Goal: Information Seeking & Learning: Learn about a topic

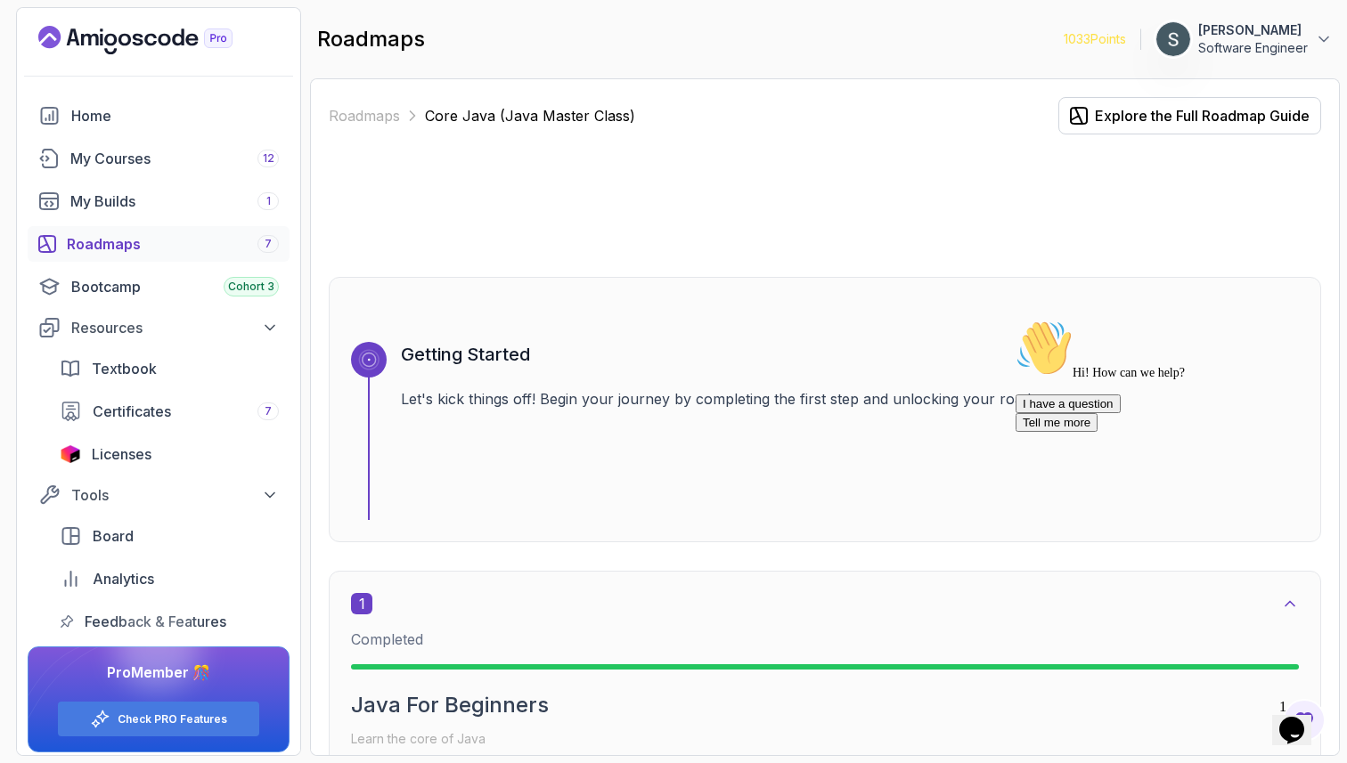
scroll to position [1651, 0]
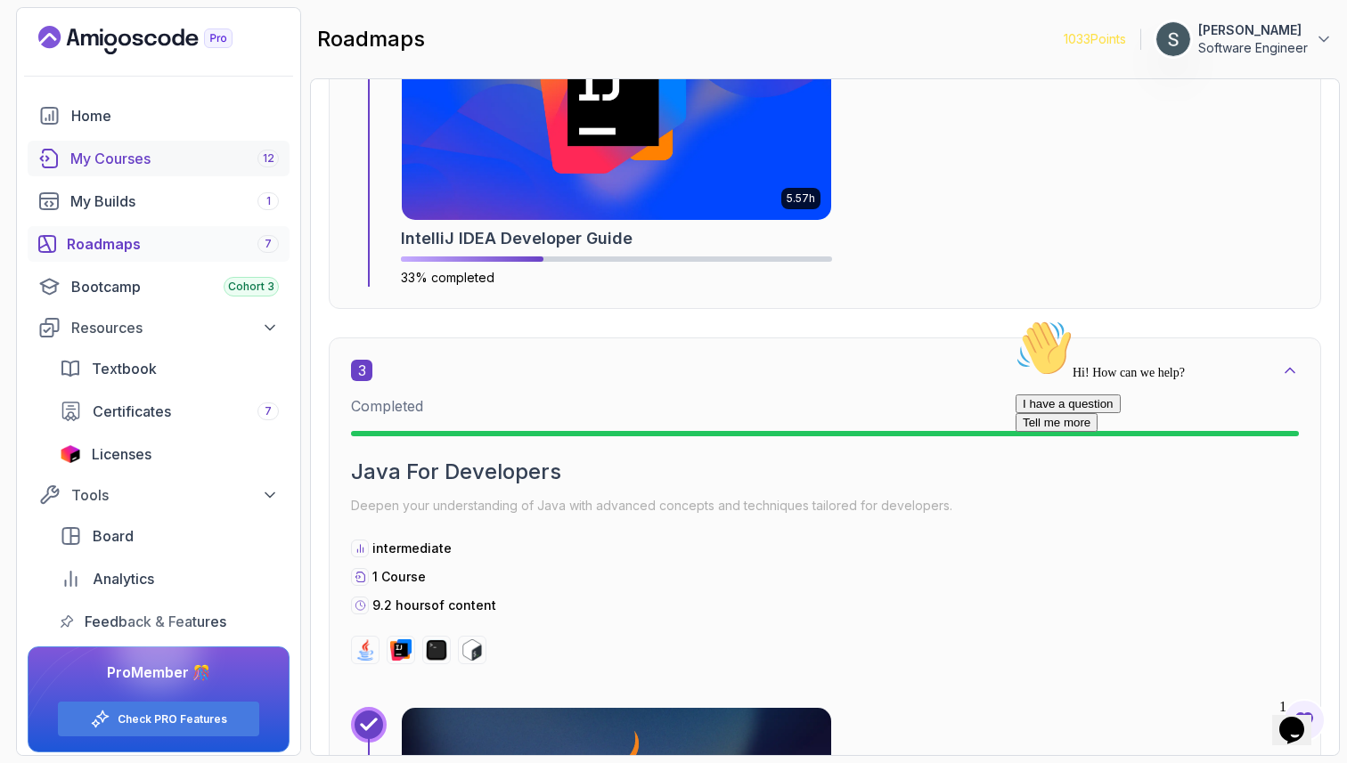
click at [161, 159] on div "My Courses 12" at bounding box center [174, 158] width 208 height 21
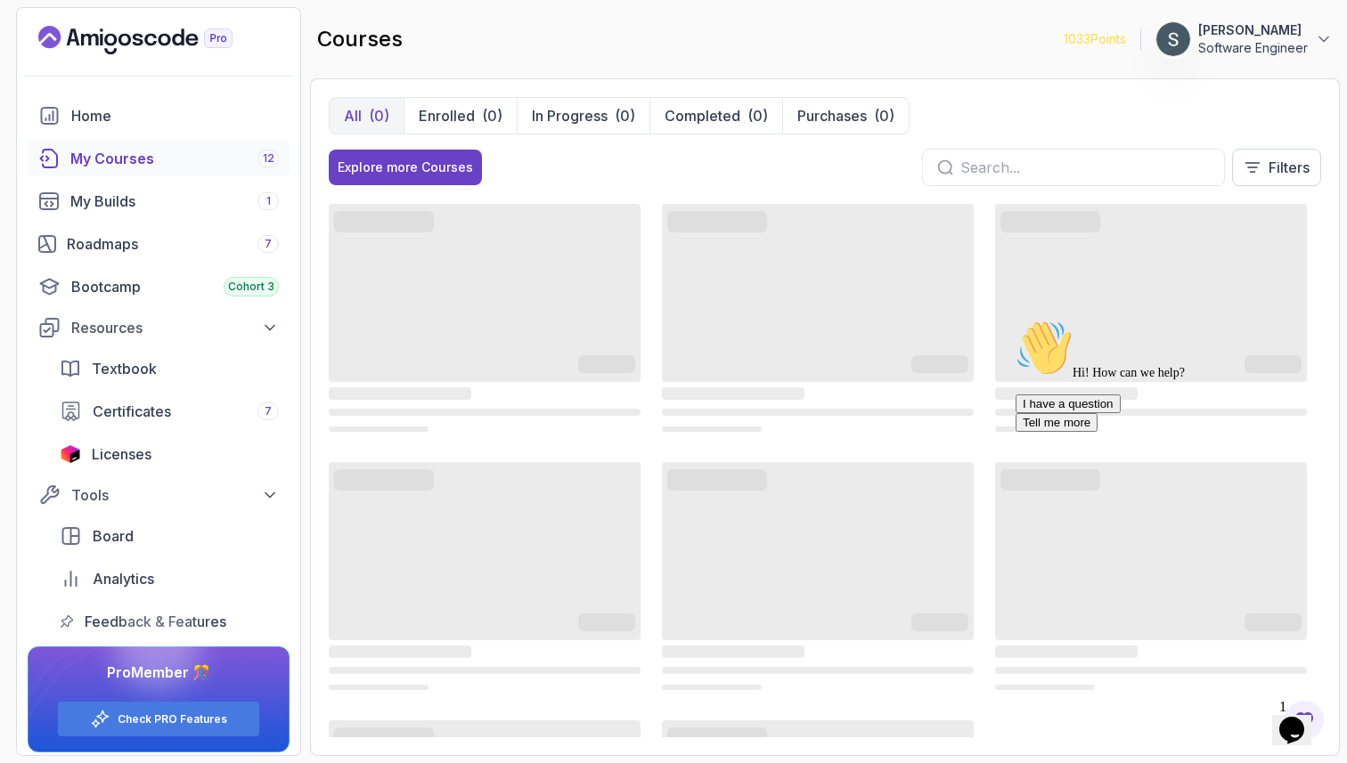
click at [1015, 320] on icon "Chat attention grabber" at bounding box center [1015, 320] width 0 height 0
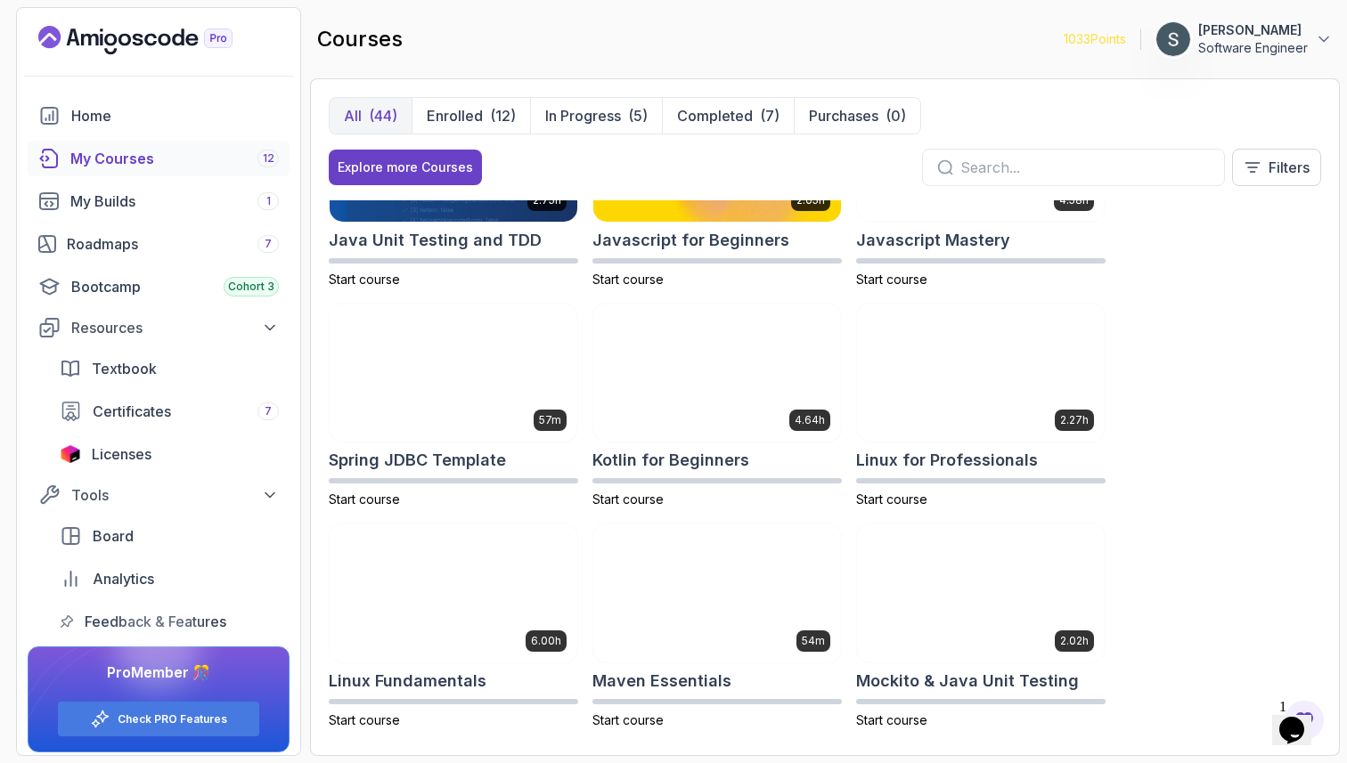
scroll to position [1610, 0]
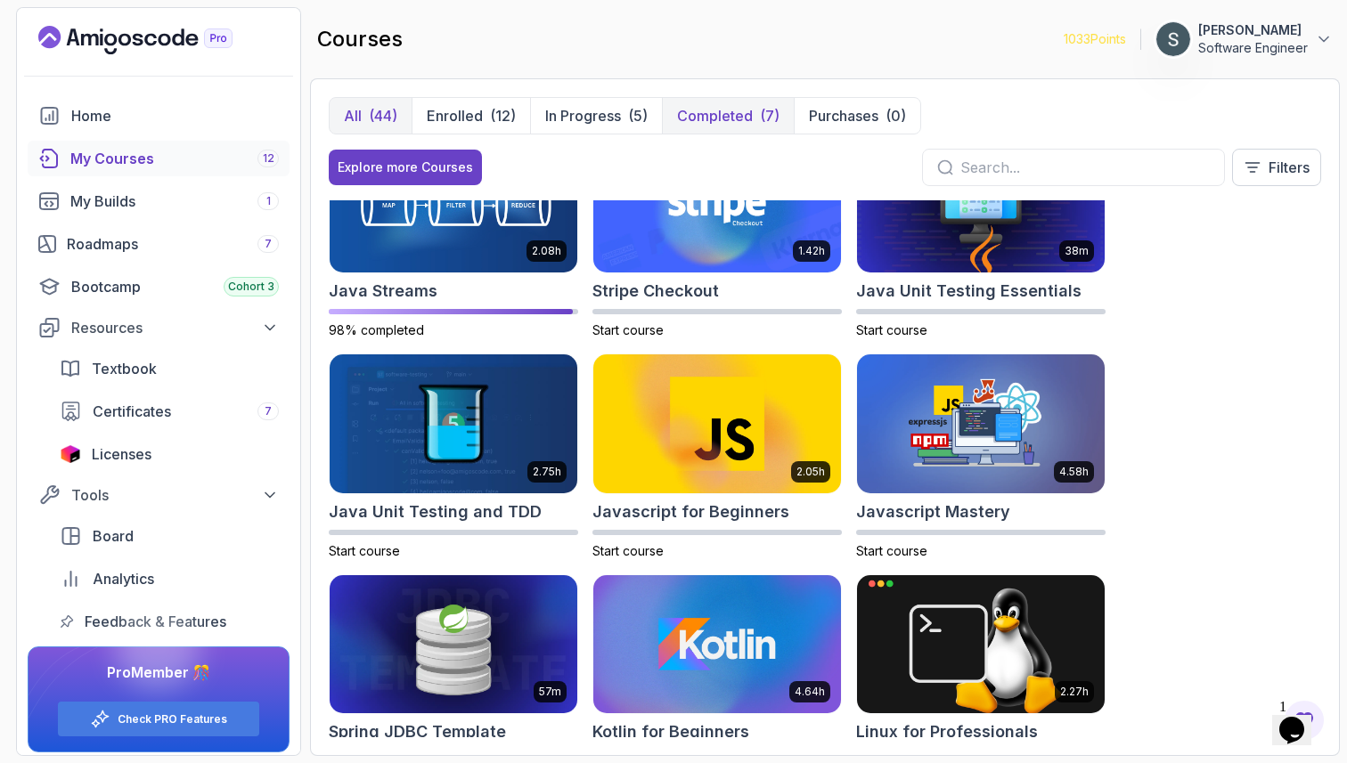
click at [746, 115] on p "Completed" at bounding box center [715, 115] width 76 height 21
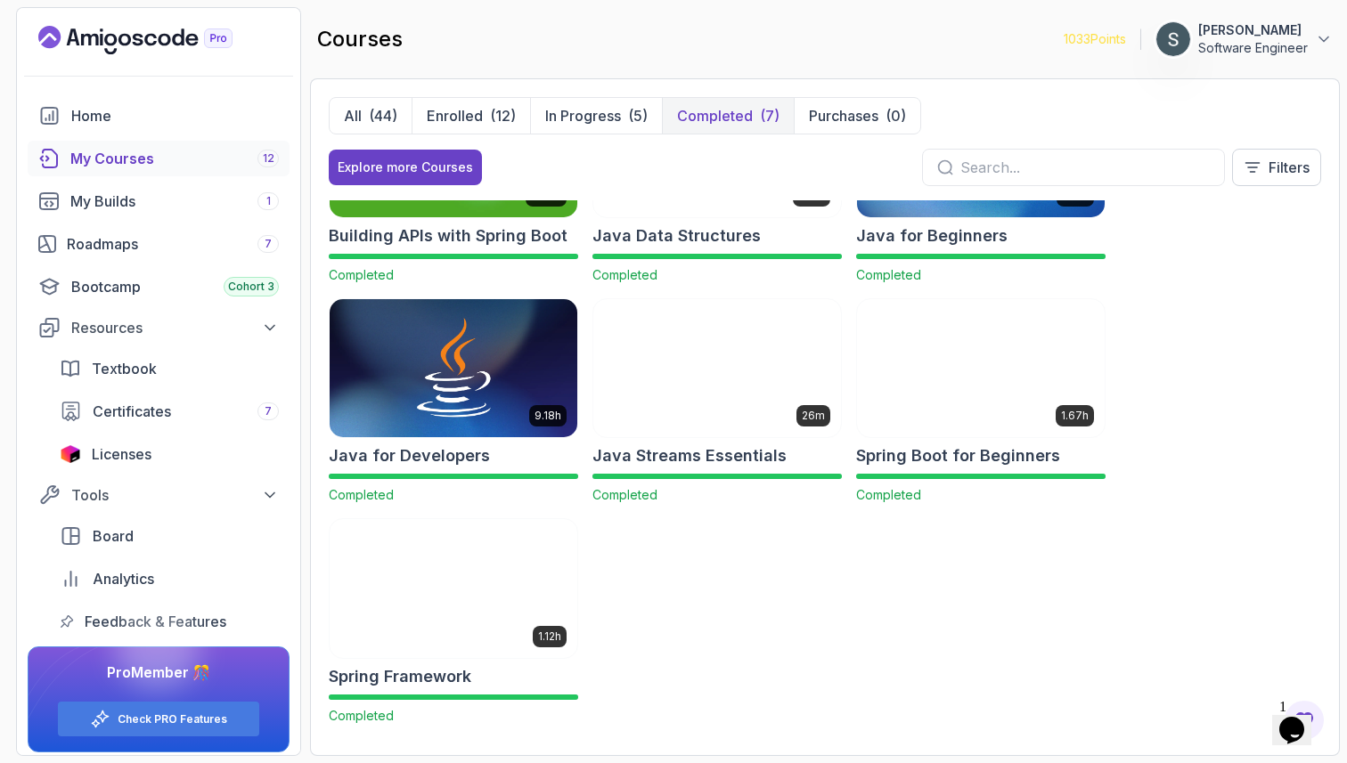
scroll to position [131, 0]
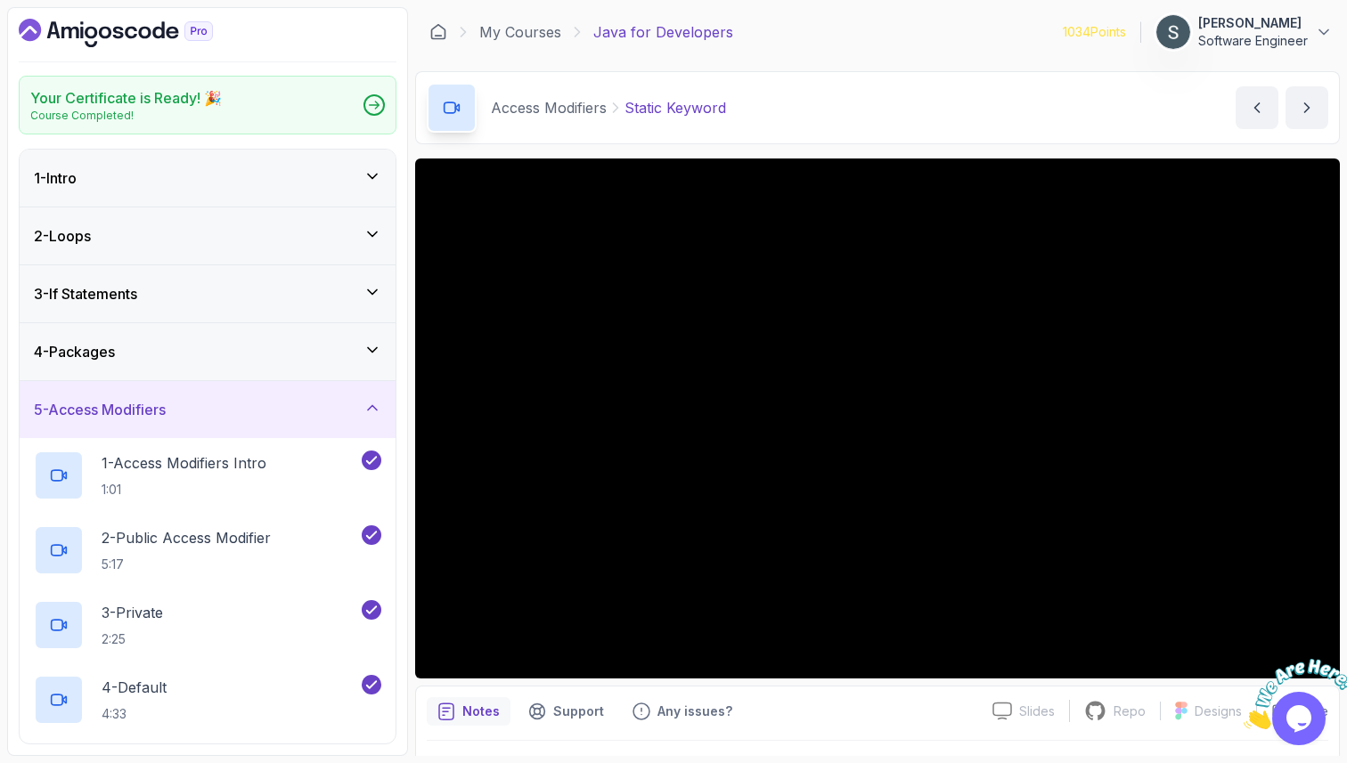
scroll to position [311, 0]
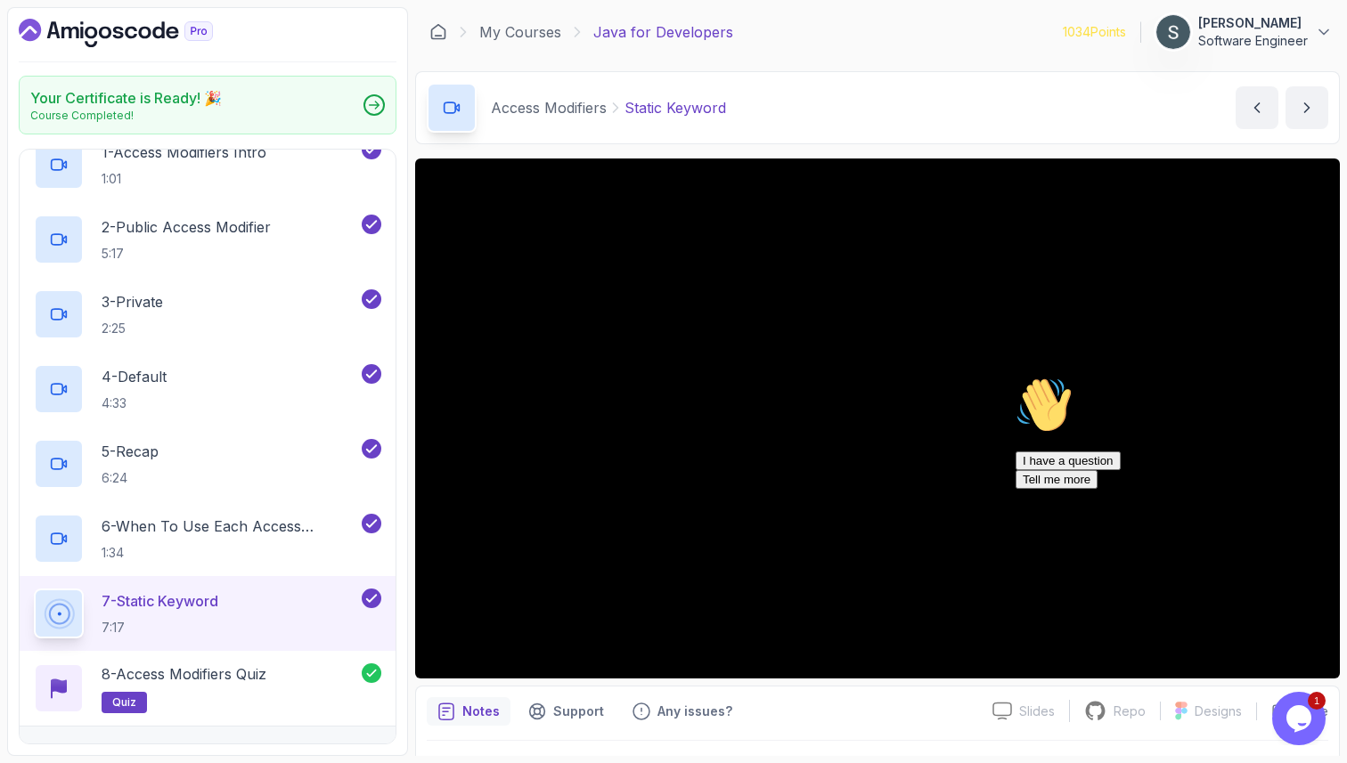
click at [1317, 377] on div "Chat attention grabber" at bounding box center [1175, 377] width 321 height 0
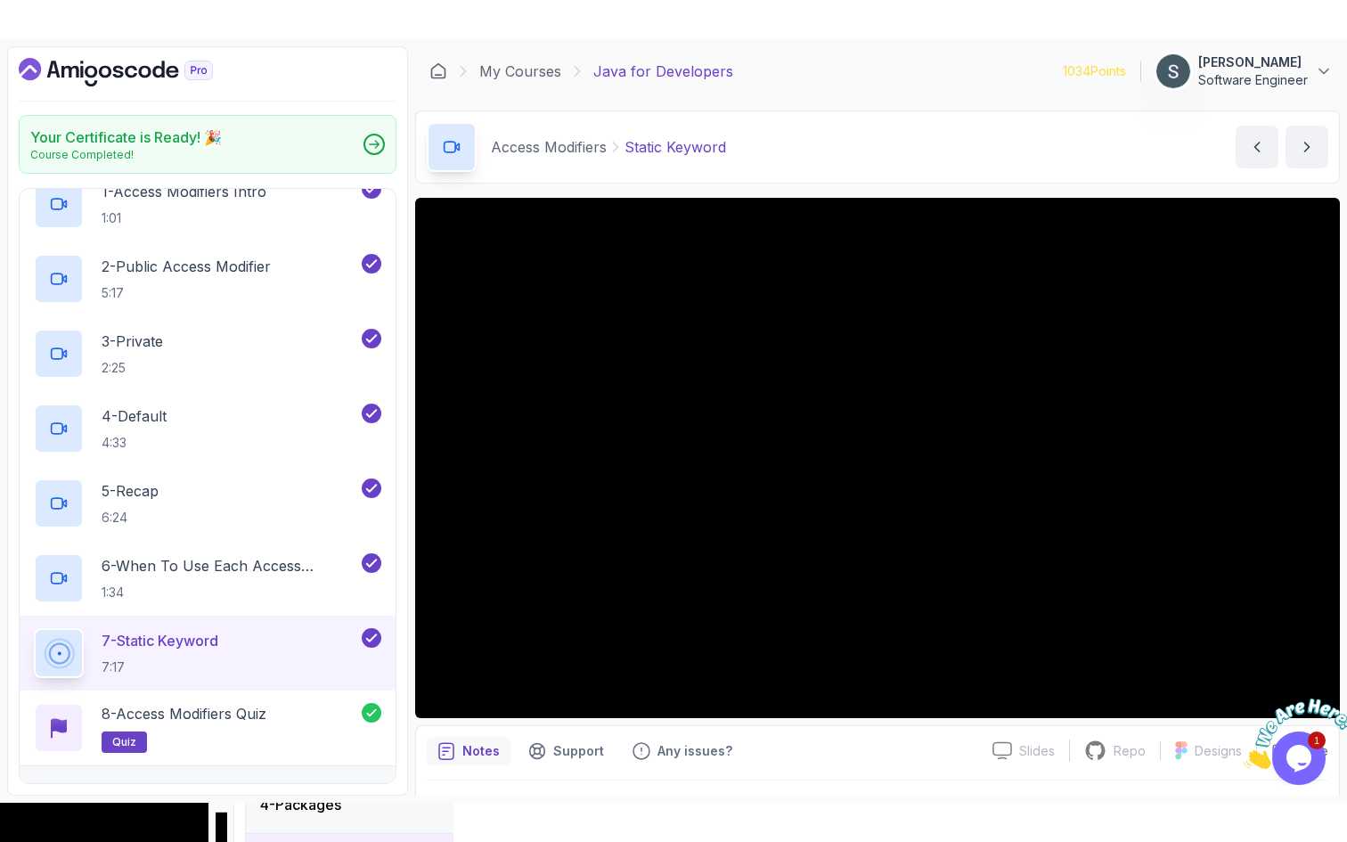
scroll to position [46, 0]
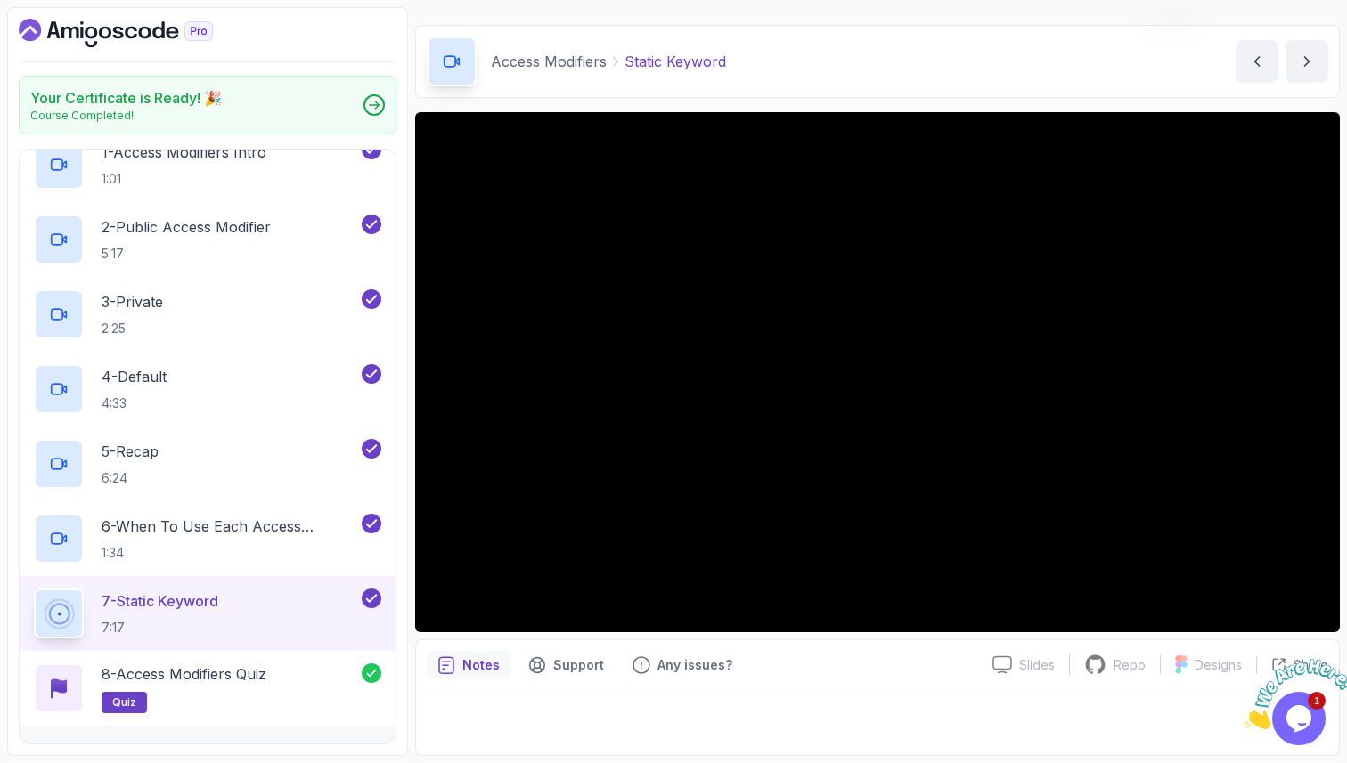
click at [1243, 717] on icon "Close" at bounding box center [1243, 724] width 0 height 15
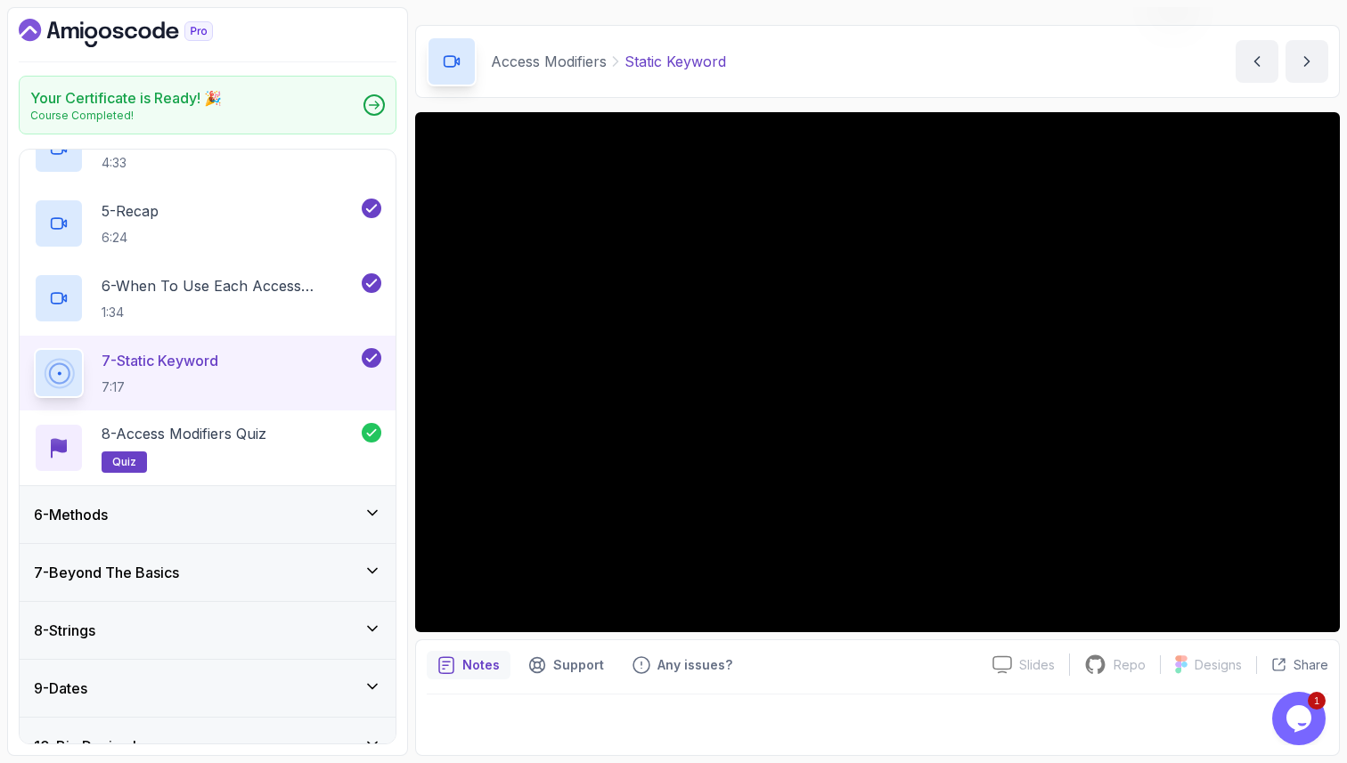
click at [195, 513] on div "6 - Methods" at bounding box center [207, 514] width 347 height 21
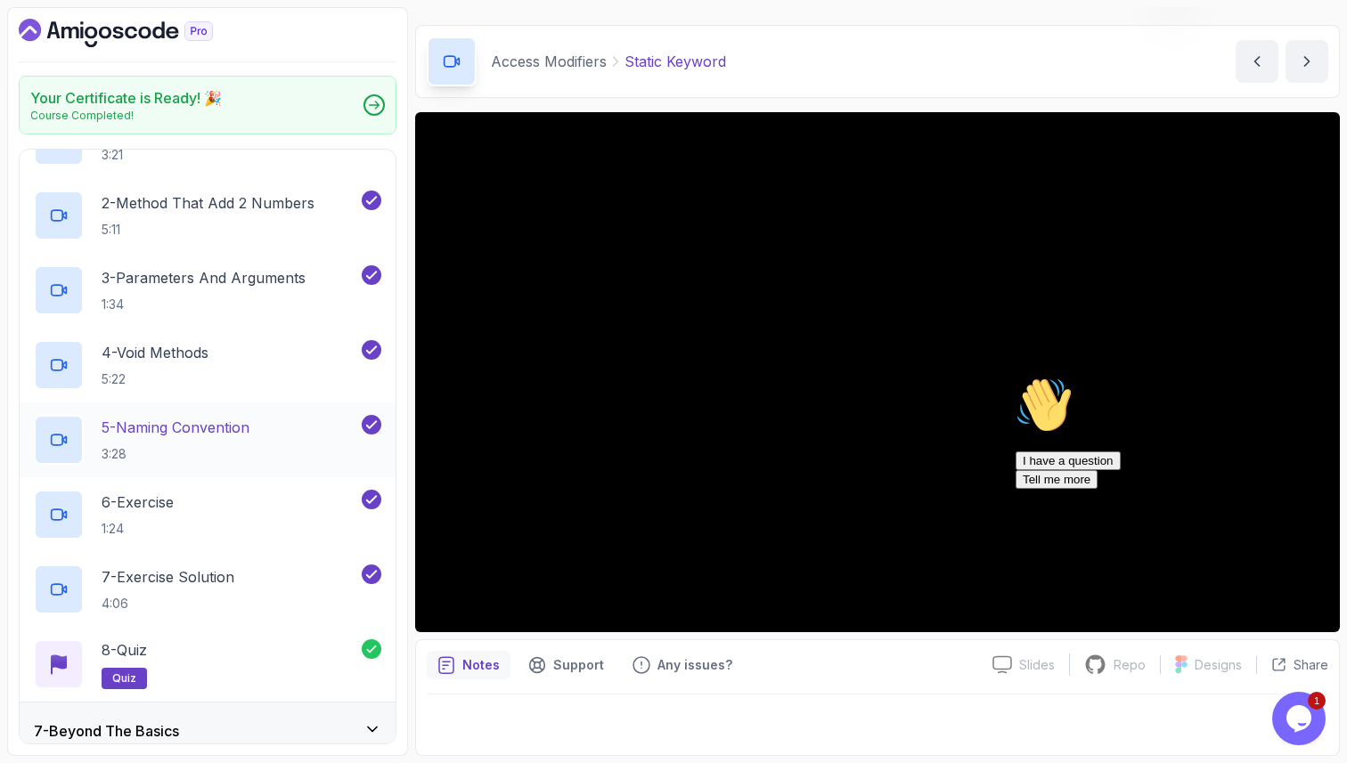
scroll to position [340, 0]
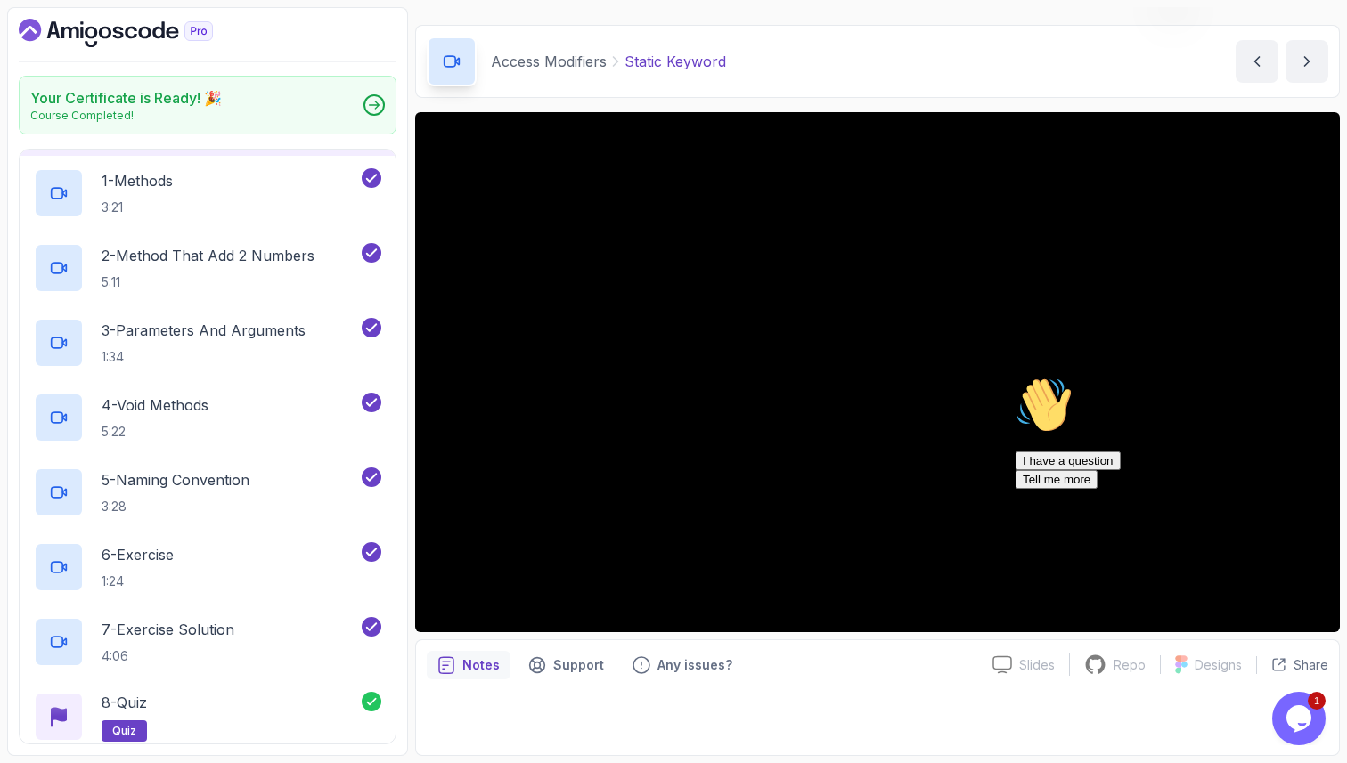
click at [1317, 377] on div at bounding box center [1175, 377] width 321 height 0
drag, startPoint x: 1314, startPoint y: 508, endPoint x: 2322, endPoint y: 877, distance: 1073.8
click at [1015, 377] on icon "Chat attention grabber" at bounding box center [1015, 377] width 0 height 0
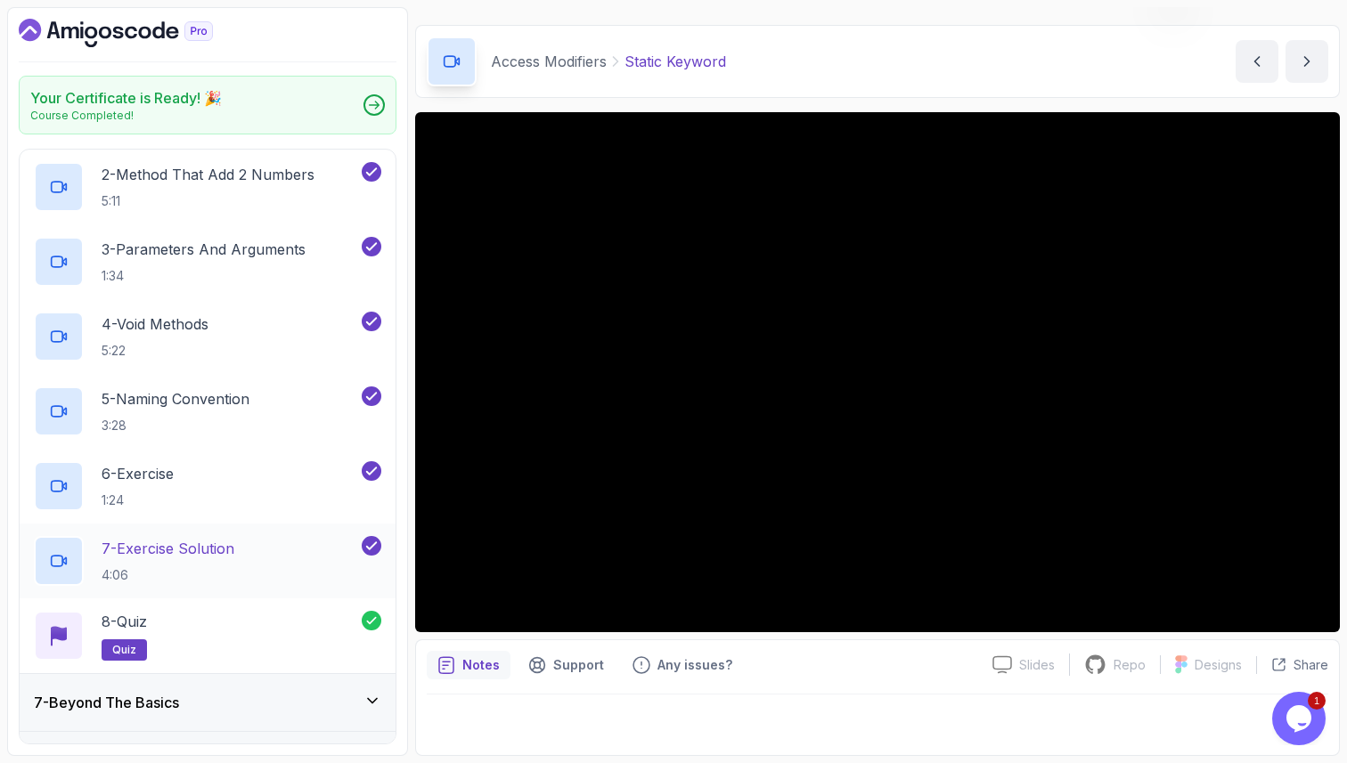
scroll to position [425, 0]
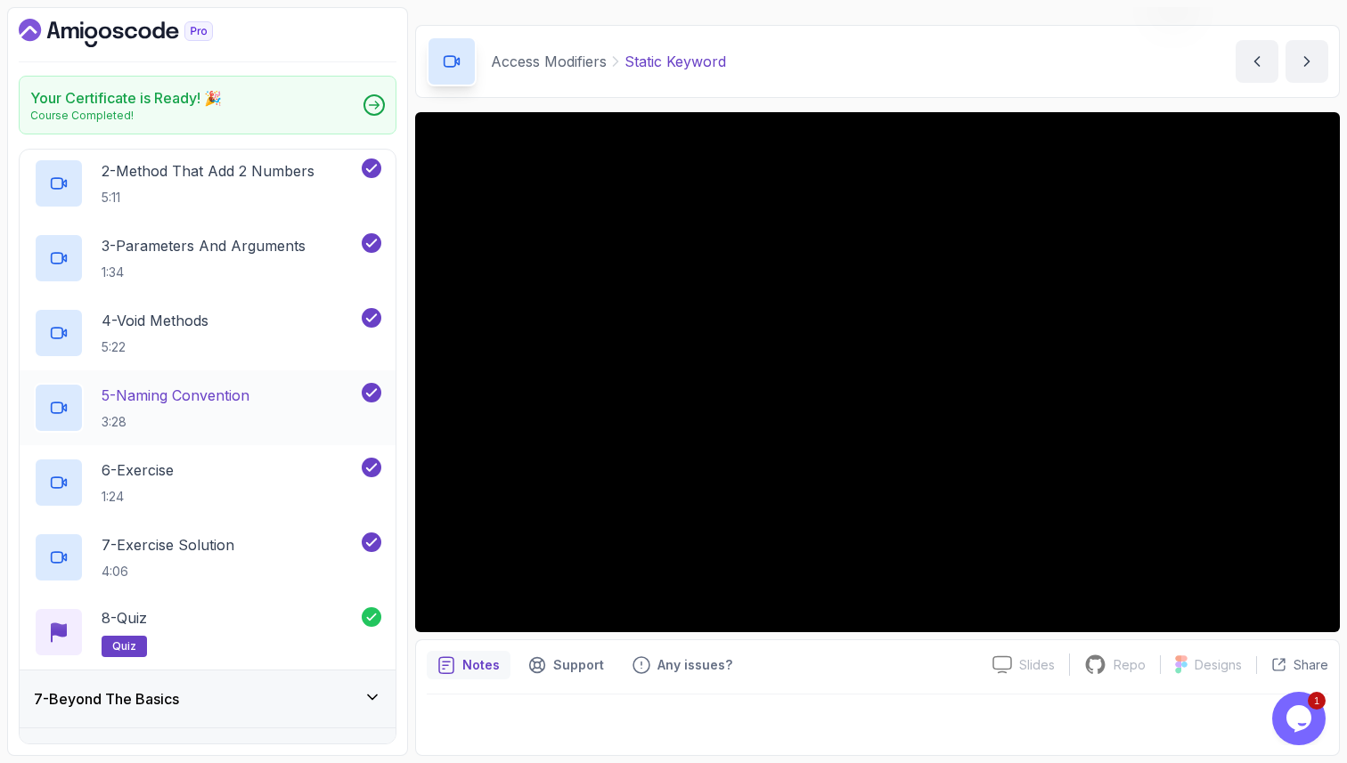
click at [236, 405] on p "5 - Naming Convention" at bounding box center [176, 395] width 148 height 21
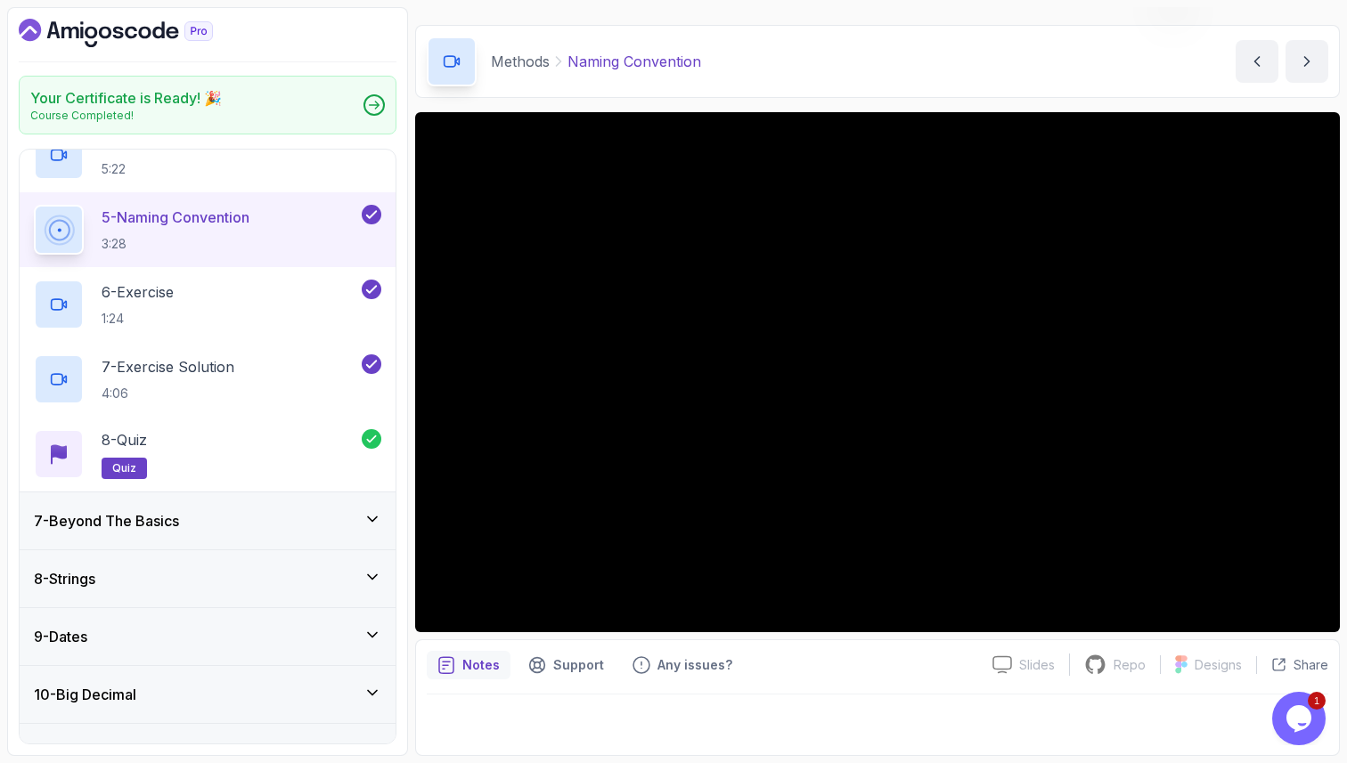
click at [228, 525] on div "7 - Beyond The Basics" at bounding box center [207, 520] width 347 height 21
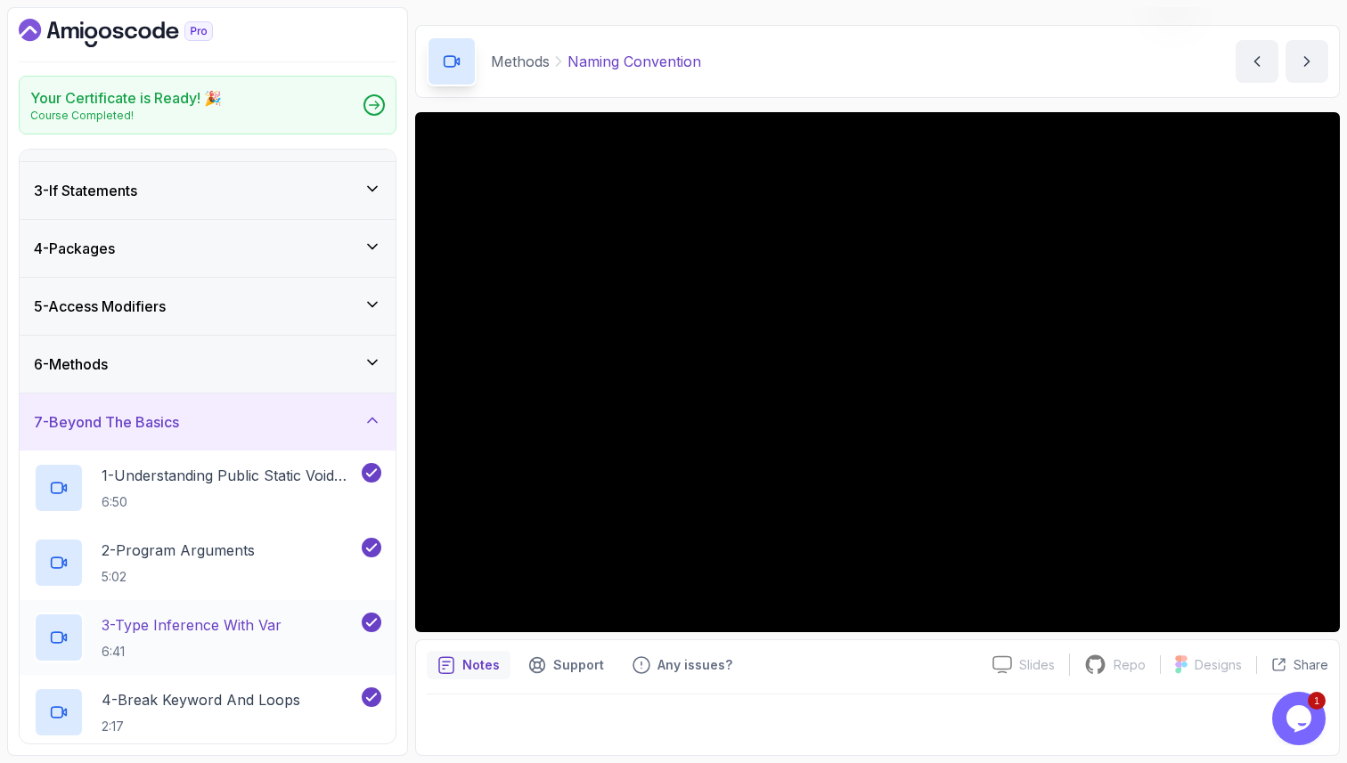
scroll to position [96, 0]
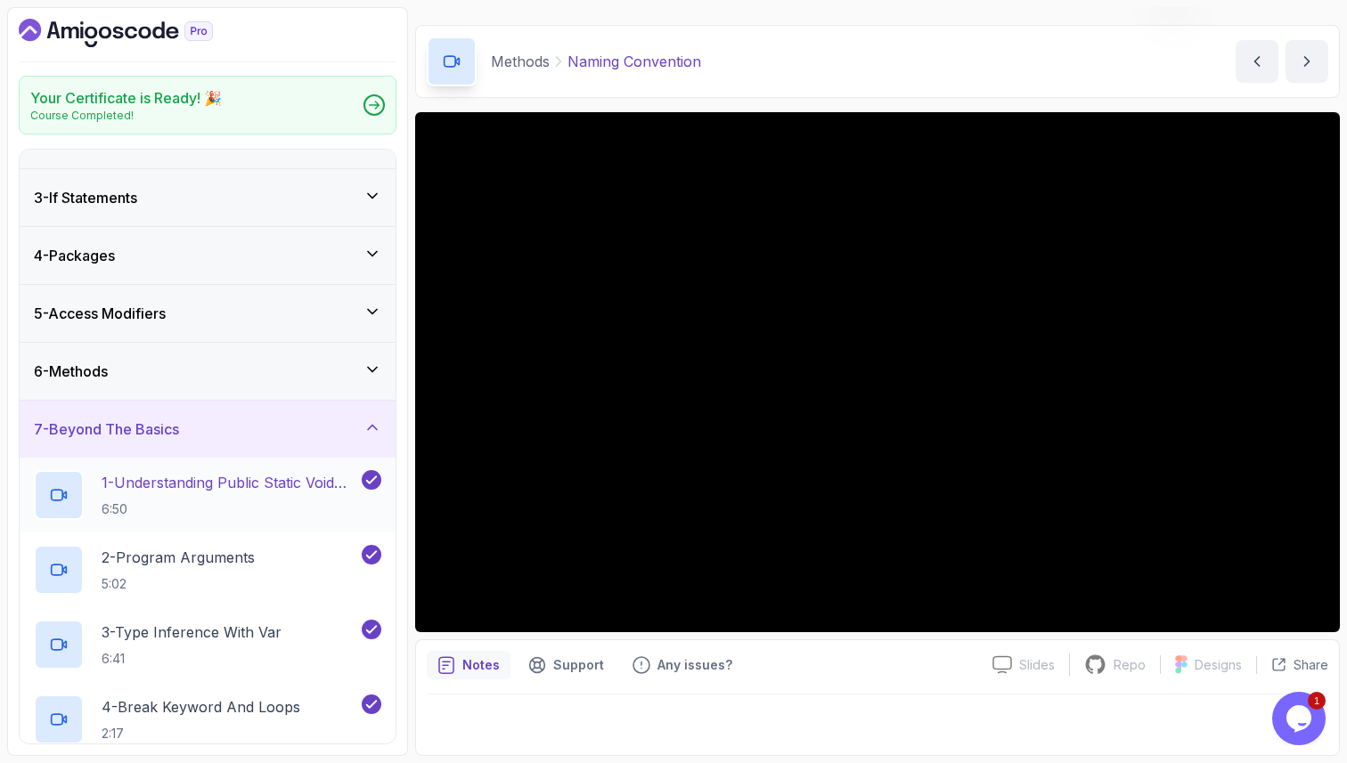
click at [216, 487] on p "1 - Understanding Public Static Void Main" at bounding box center [230, 482] width 257 height 21
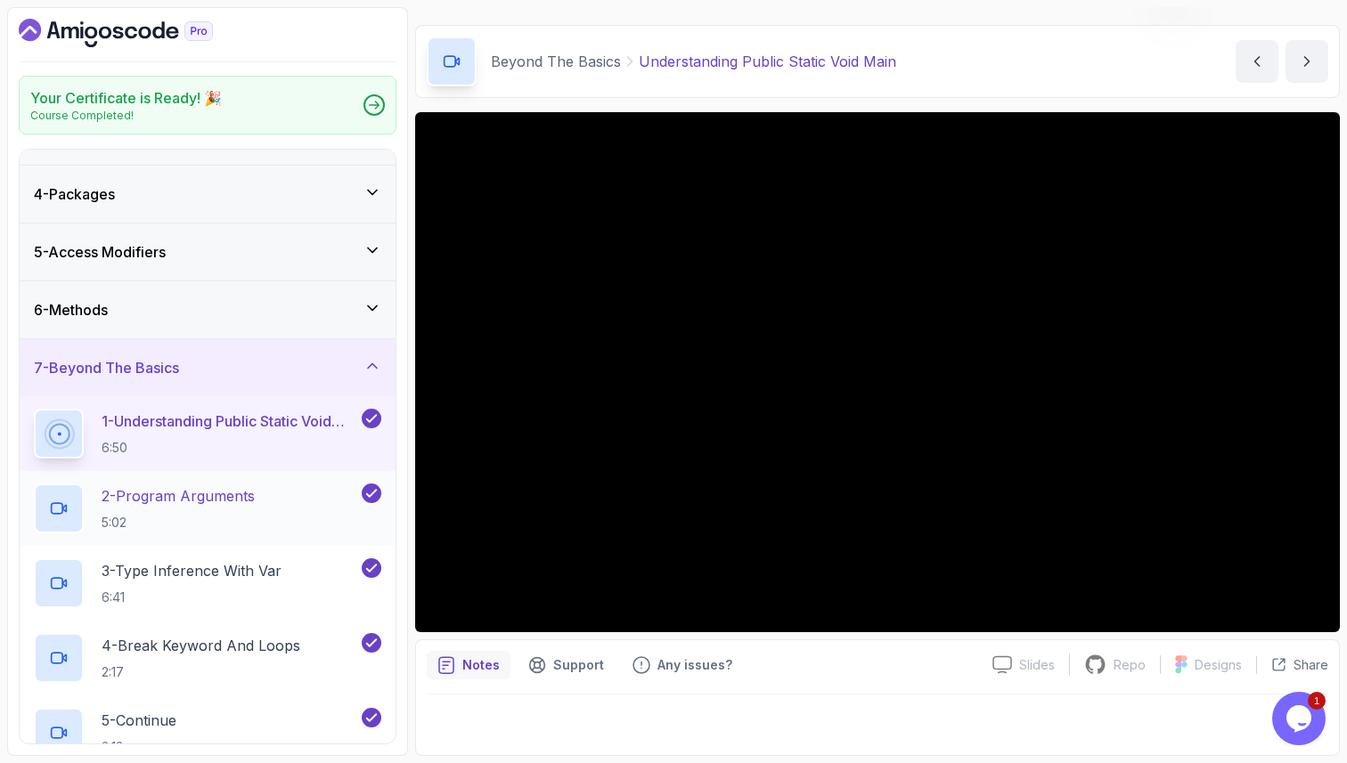
scroll to position [154, 0]
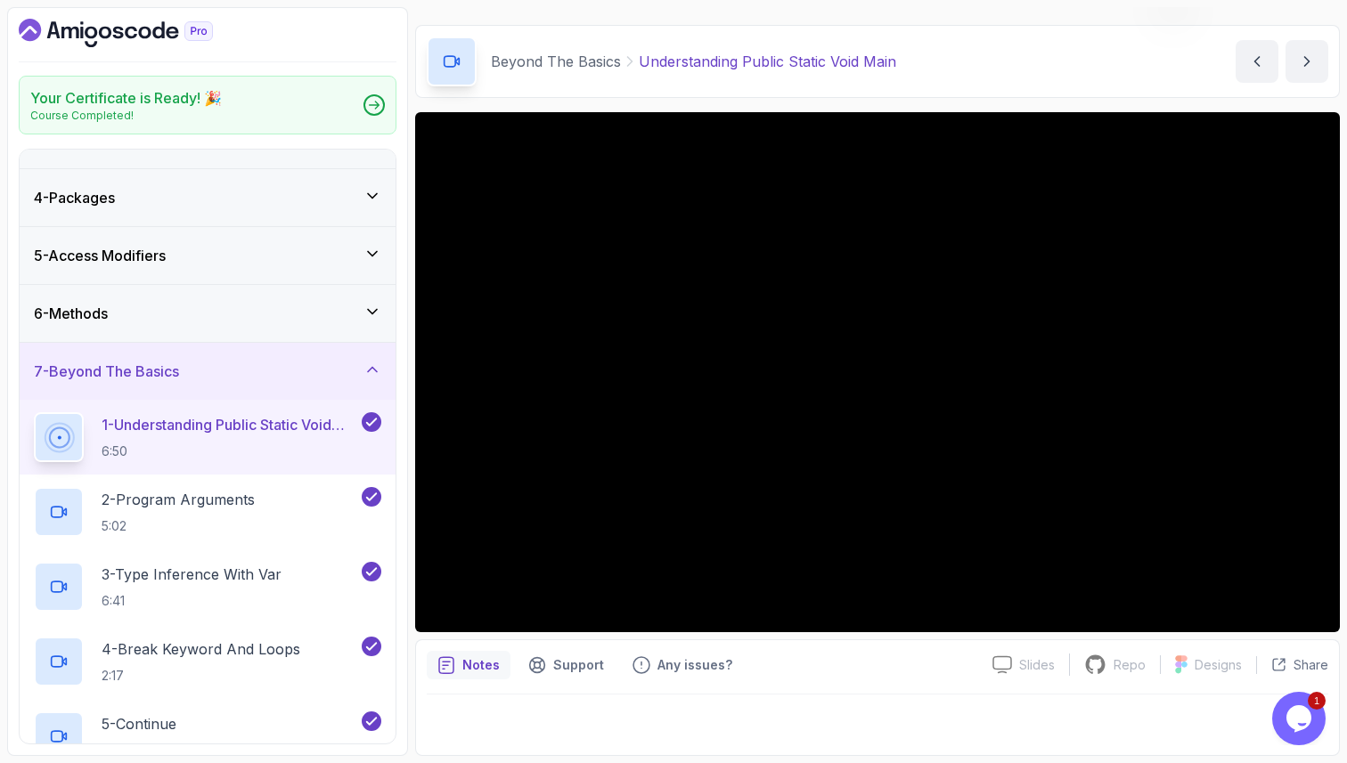
click at [34, 412] on button "1 - Understanding Public Static Void Main 6:50" at bounding box center [207, 437] width 347 height 50
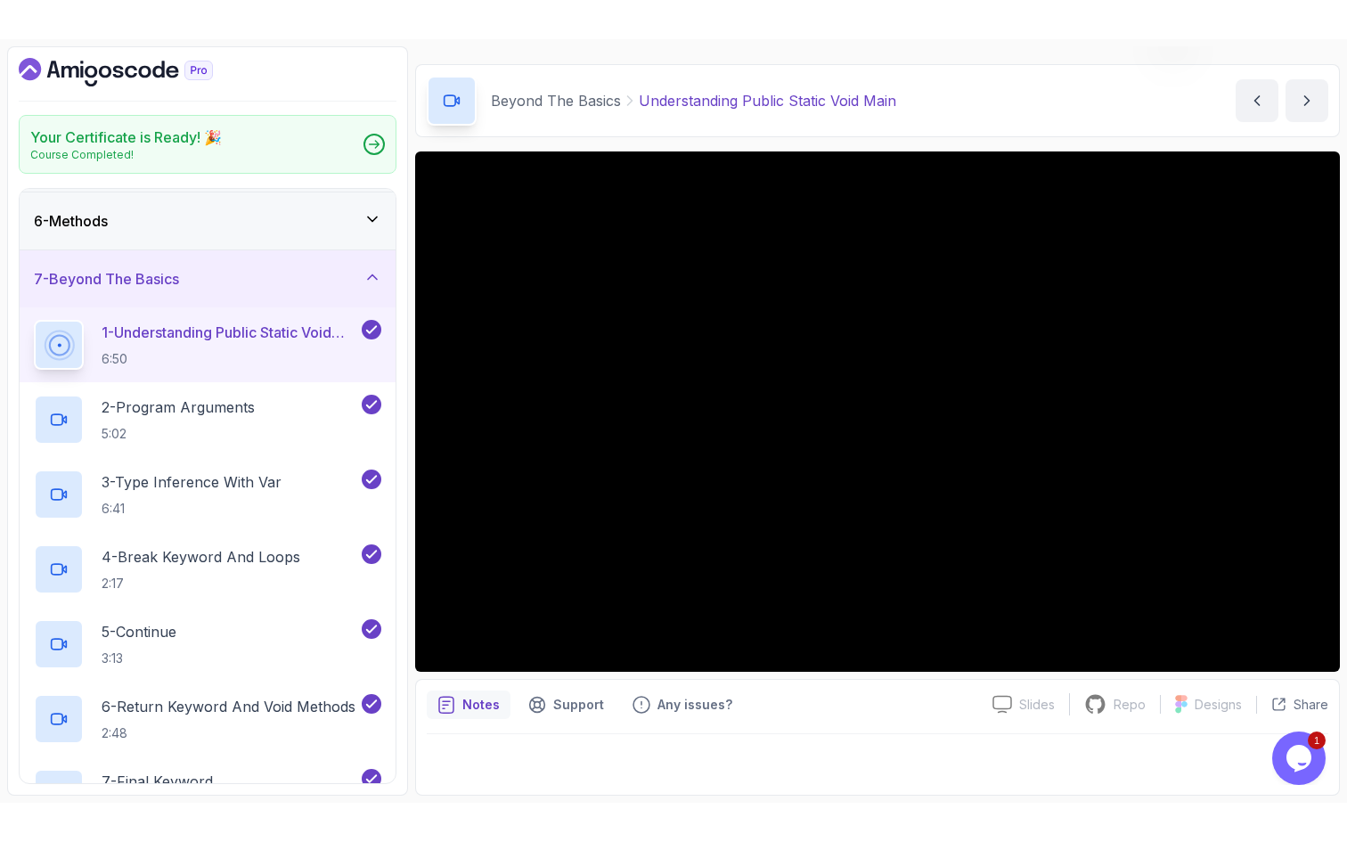
scroll to position [292, 0]
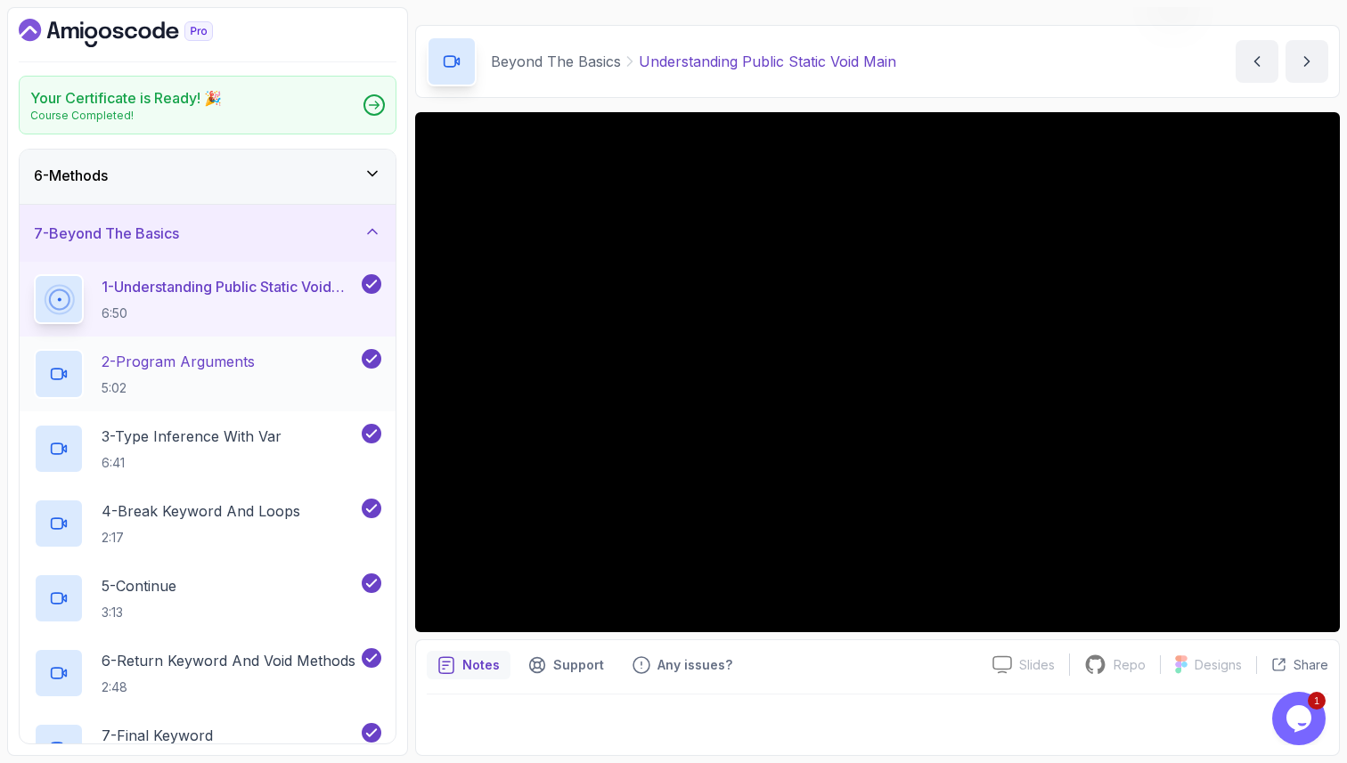
click at [289, 381] on div "2 - Program Arguments 5:02" at bounding box center [196, 374] width 324 height 50
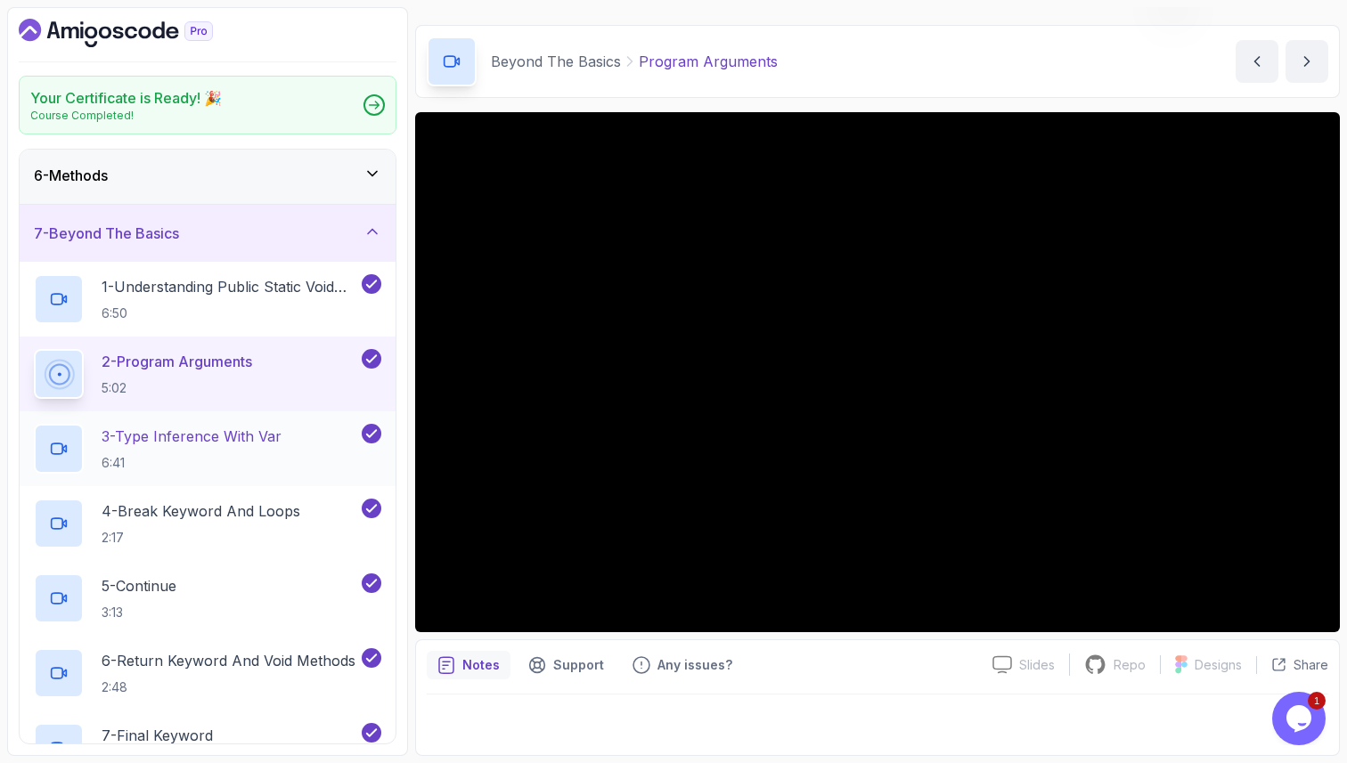
click at [212, 449] on h2 "3 - Type Inference With Var 6:41" at bounding box center [192, 449] width 180 height 46
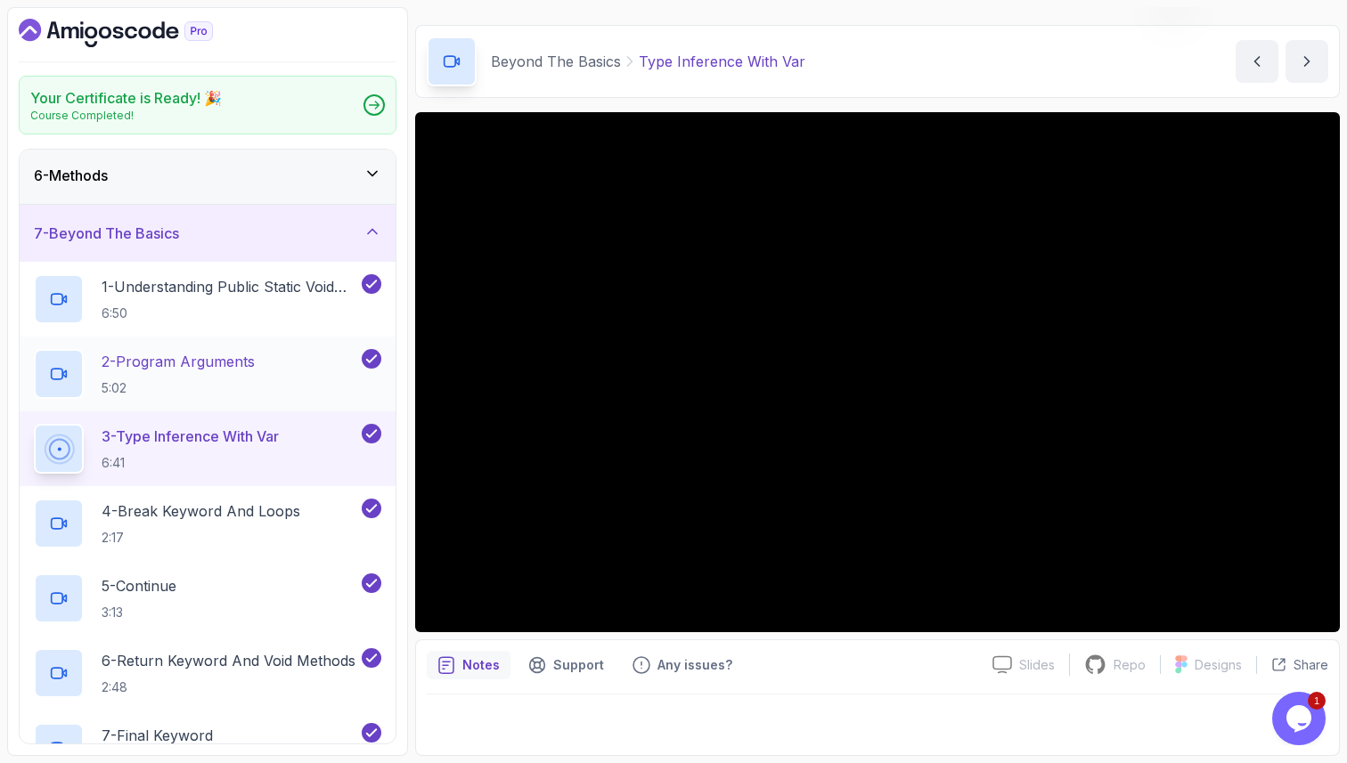
click at [34, 424] on button "3 - Type Inference With Var 6:41" at bounding box center [207, 449] width 347 height 50
click at [1015, 377] on icon "Chat attention grabber" at bounding box center [1015, 377] width 0 height 0
click at [1243, 717] on icon "Close" at bounding box center [1243, 724] width 0 height 15
click at [216, 525] on h2 "4 - Break Keyword And Loops 2:17" at bounding box center [201, 524] width 199 height 46
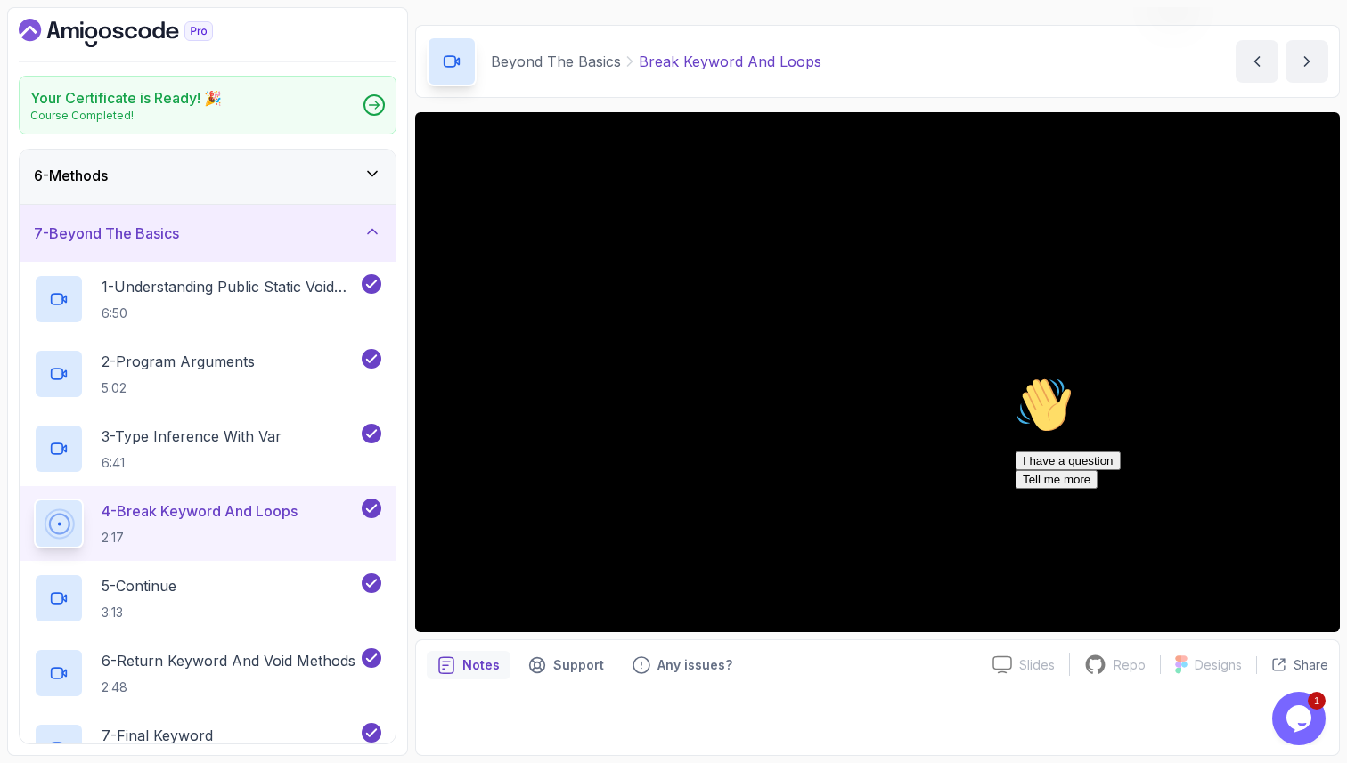
click at [1318, 377] on div "Chat attention grabber" at bounding box center [1175, 377] width 321 height 0
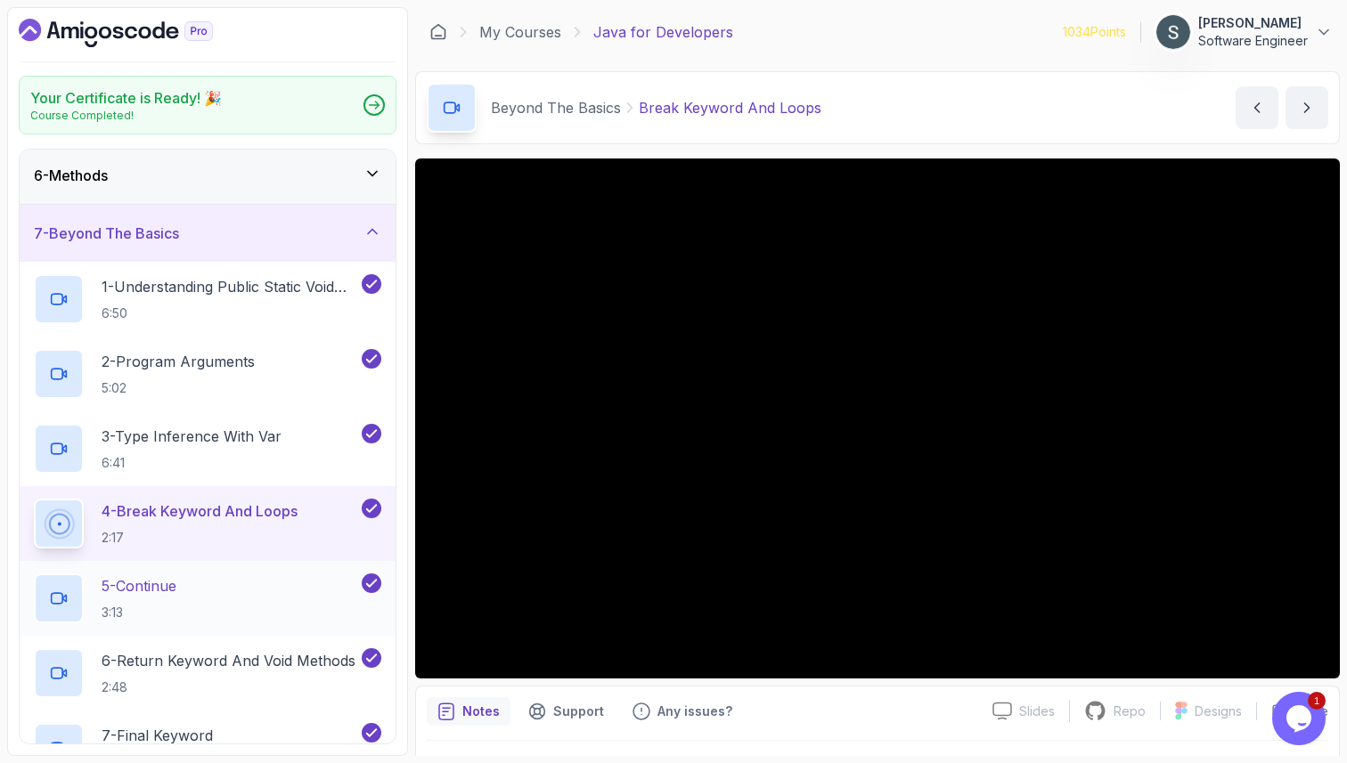
click at [273, 587] on div "5 - Continue 3:13" at bounding box center [196, 599] width 324 height 50
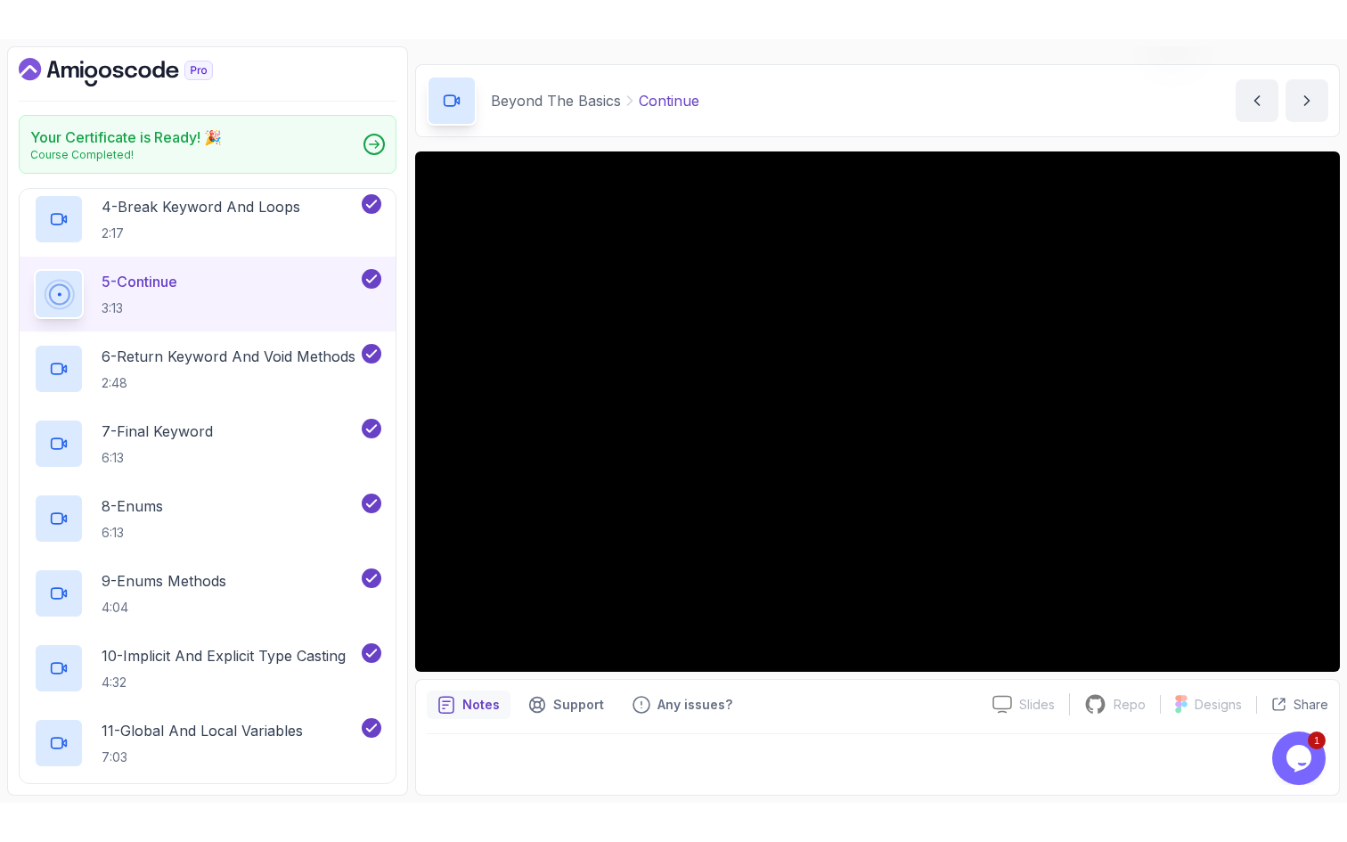
scroll to position [647, 0]
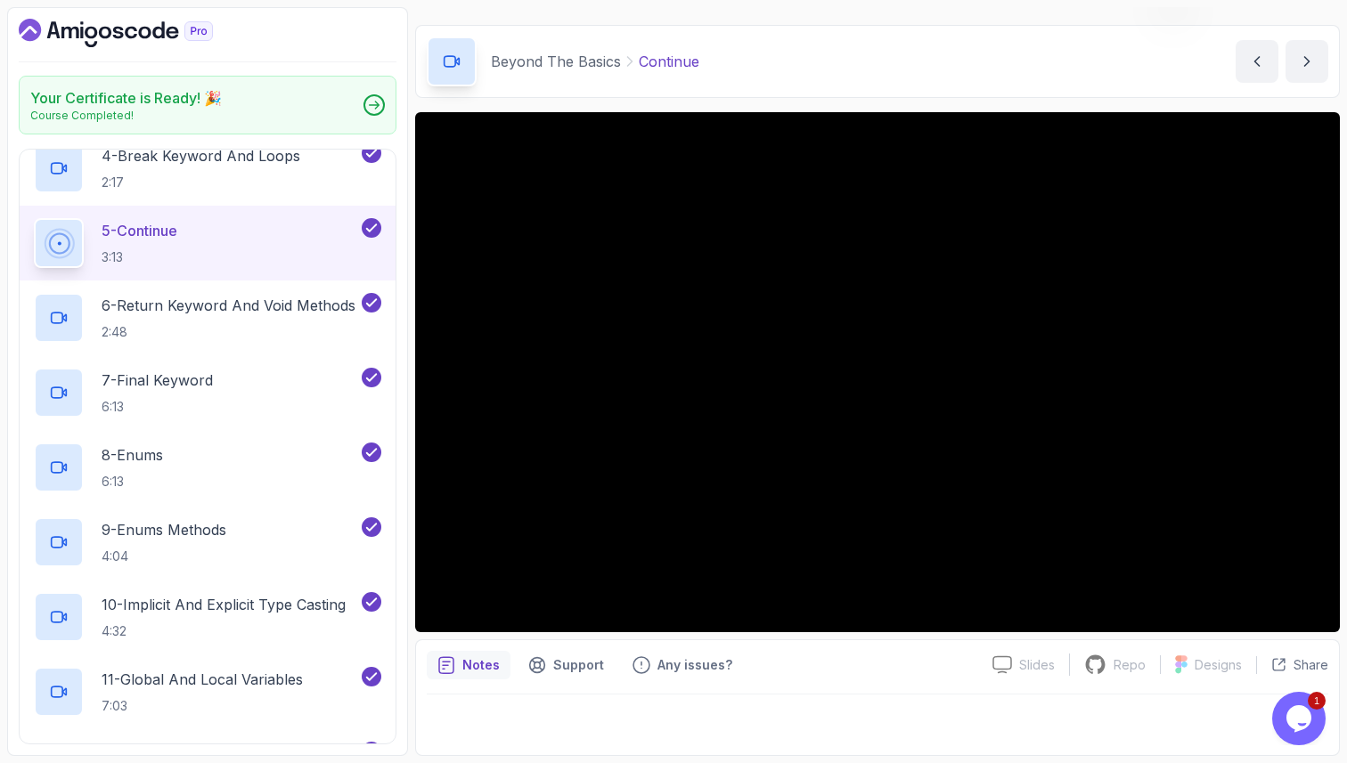
click at [34, 218] on button "5 - Continue 3:13" at bounding box center [207, 243] width 347 height 50
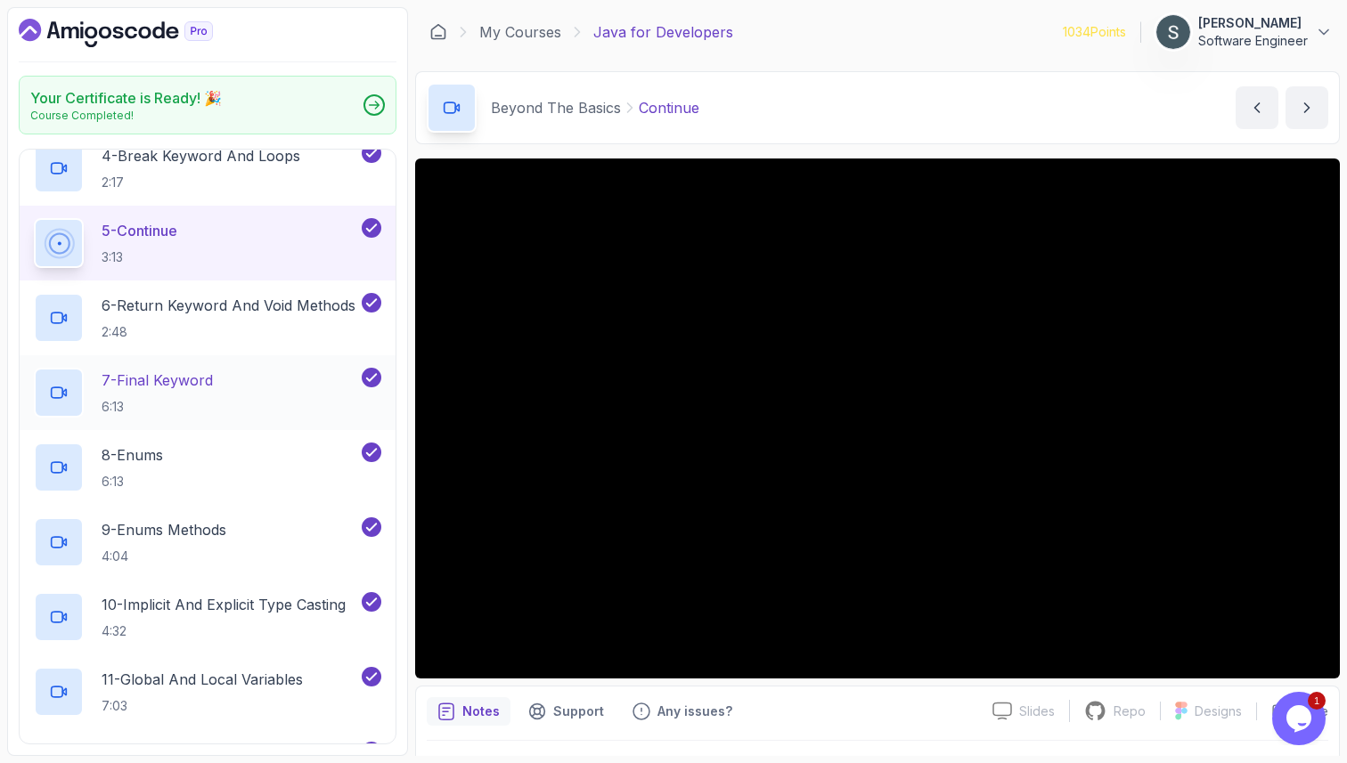
click at [206, 389] on p "7 - Final Keyword" at bounding box center [157, 380] width 111 height 21
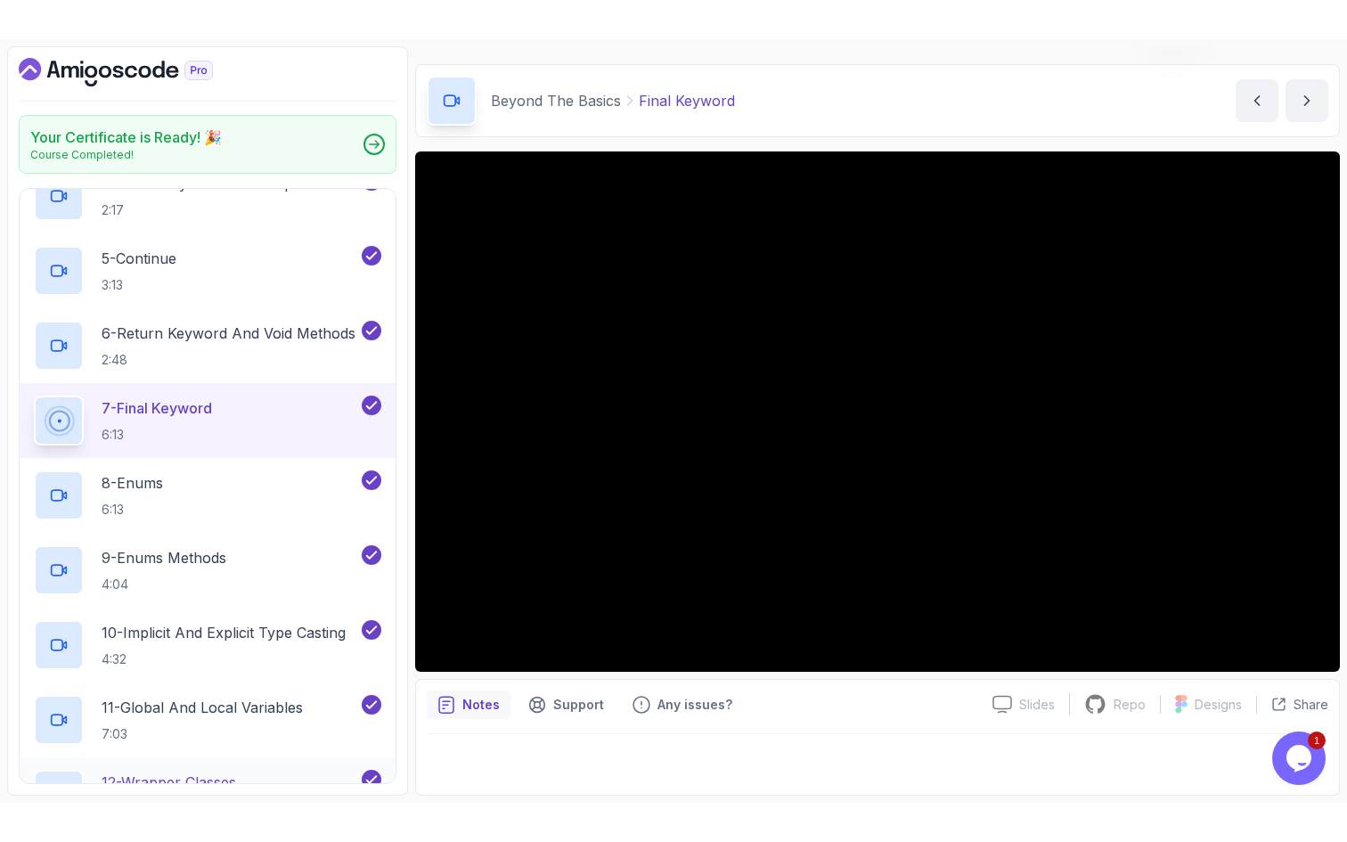
scroll to position [657, 0]
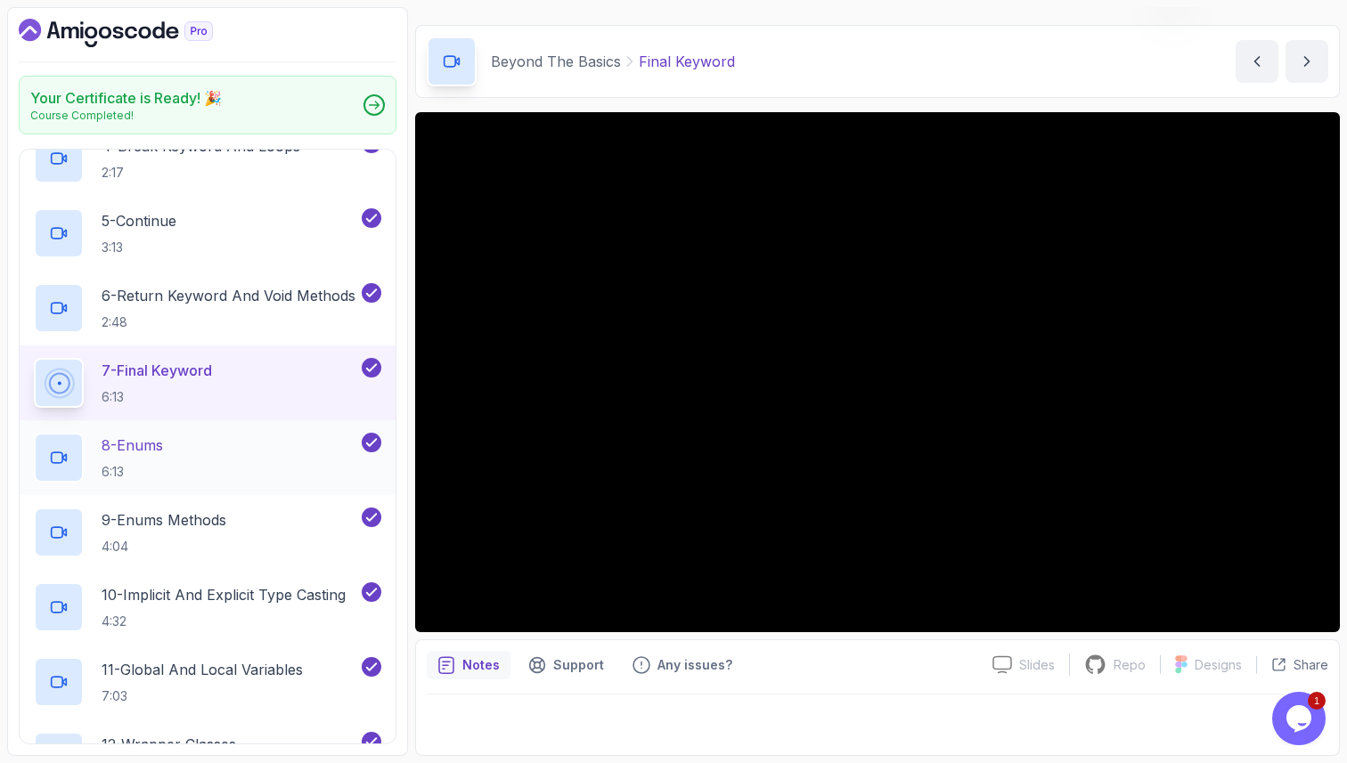
click at [238, 437] on div "8 - Enums 6:13" at bounding box center [196, 458] width 324 height 50
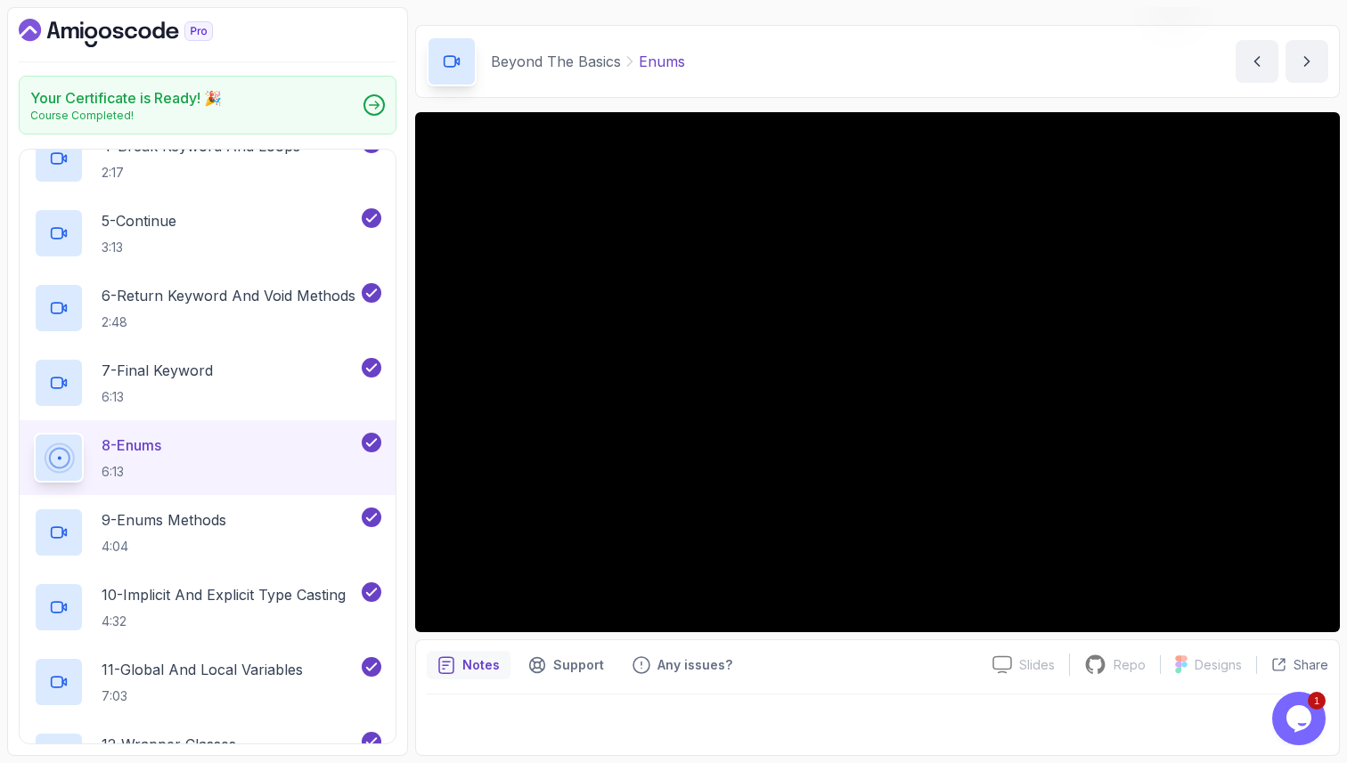
click at [34, 433] on button "8 - Enums 6:13" at bounding box center [207, 458] width 347 height 50
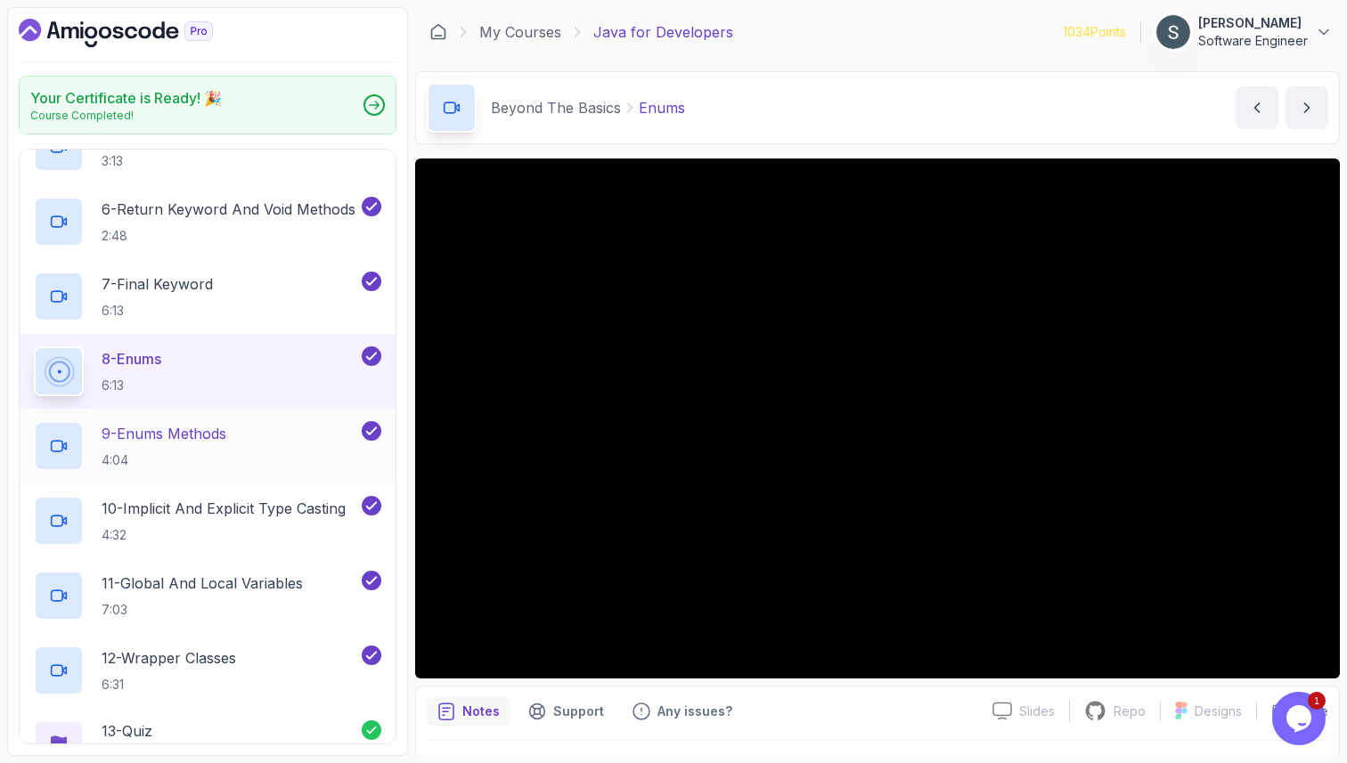
scroll to position [784, 0]
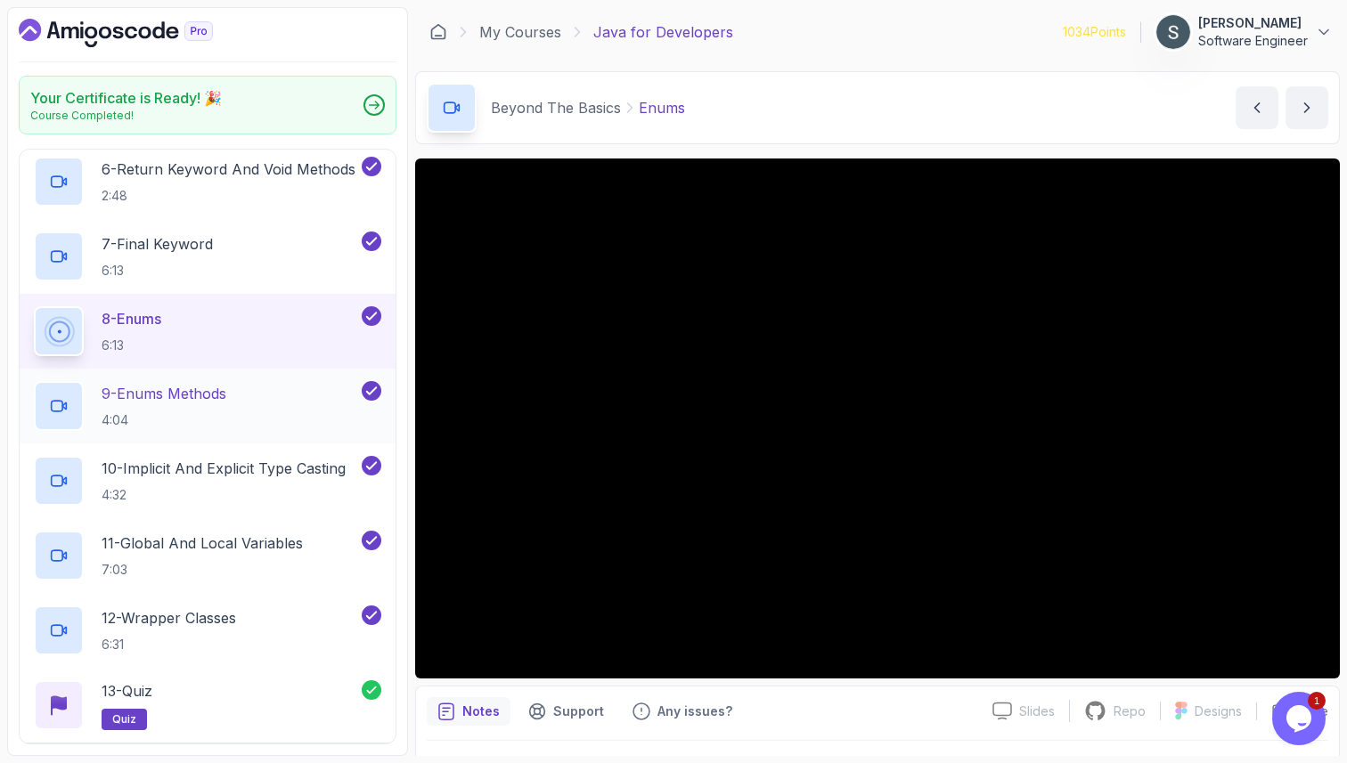
click at [262, 434] on div "9 - Enums Methods 4:04" at bounding box center [208, 406] width 376 height 75
click at [226, 394] on p "9 - Enums Methods" at bounding box center [164, 393] width 125 height 21
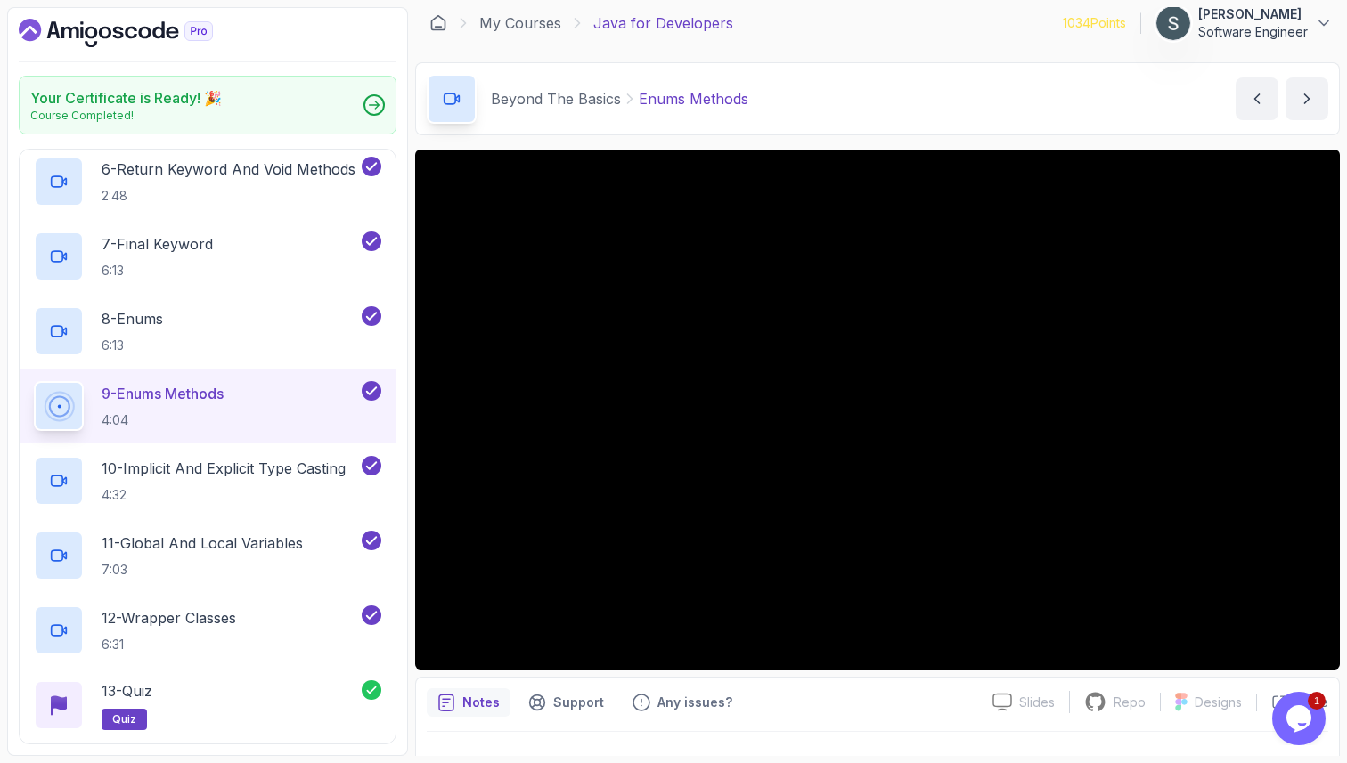
scroll to position [12, 0]
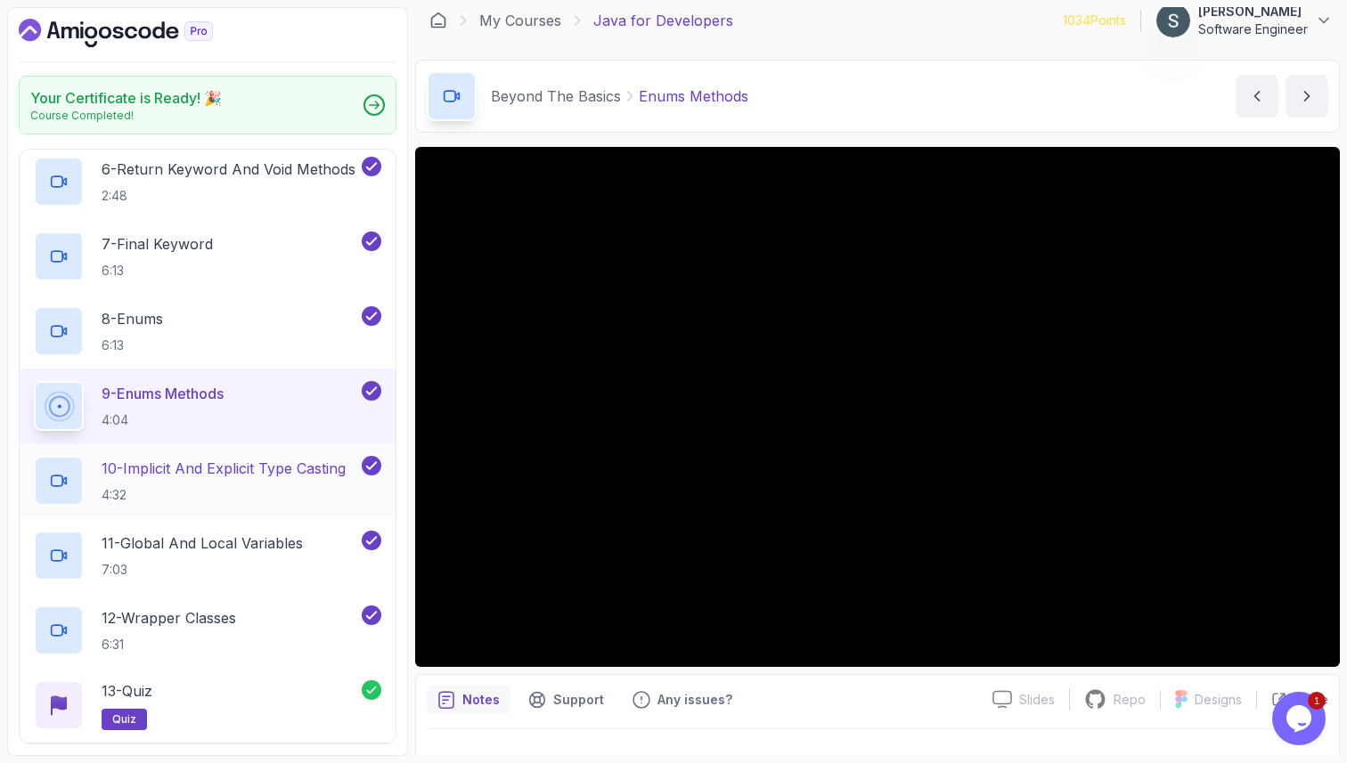
click at [207, 486] on p "4:32" at bounding box center [224, 495] width 244 height 18
